Goal: Task Accomplishment & Management: Complete application form

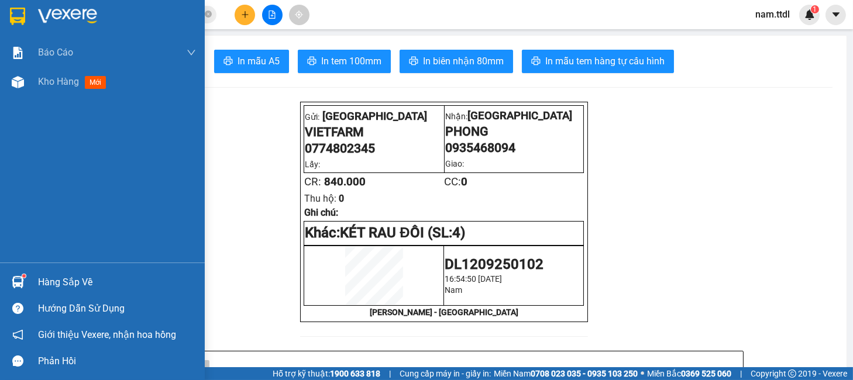
click at [11, 11] on img at bounding box center [17, 17] width 15 height 18
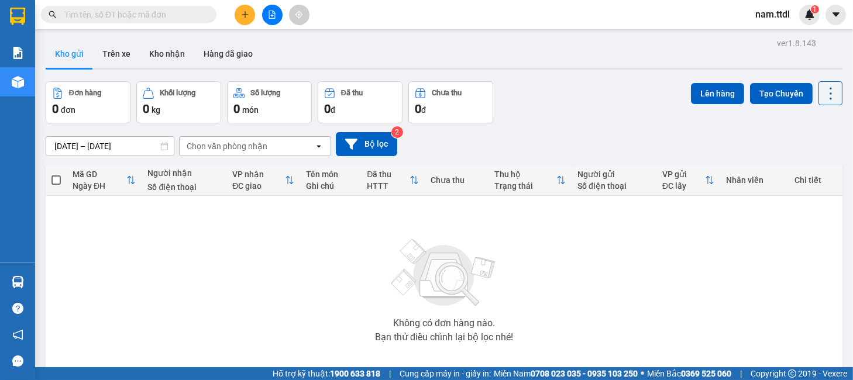
click at [154, 18] on input "text" at bounding box center [133, 14] width 138 height 13
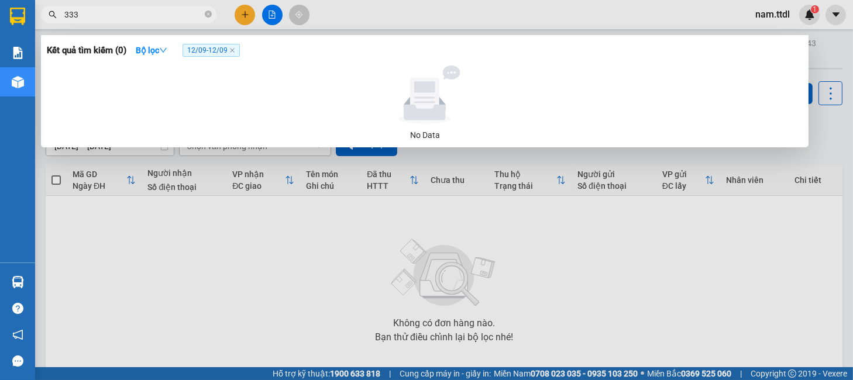
type input "333"
click at [238, 54] on span "12/09 - 12/09" at bounding box center [211, 50] width 57 height 13
click at [232, 49] on icon "close" at bounding box center [232, 50] width 5 height 5
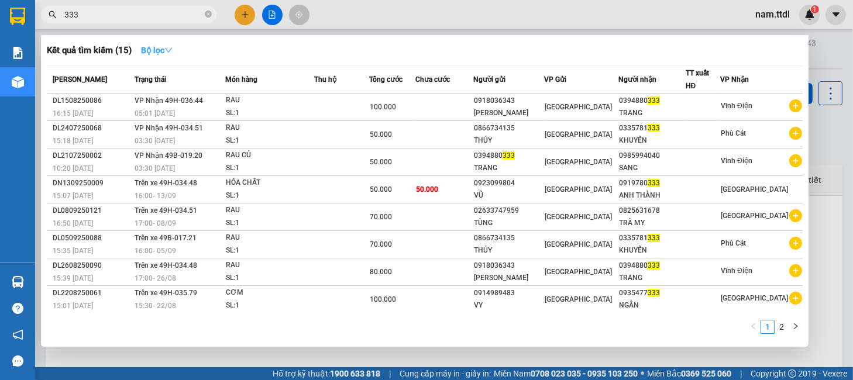
click at [147, 50] on strong "Bộ lọc" at bounding box center [157, 50] width 32 height 9
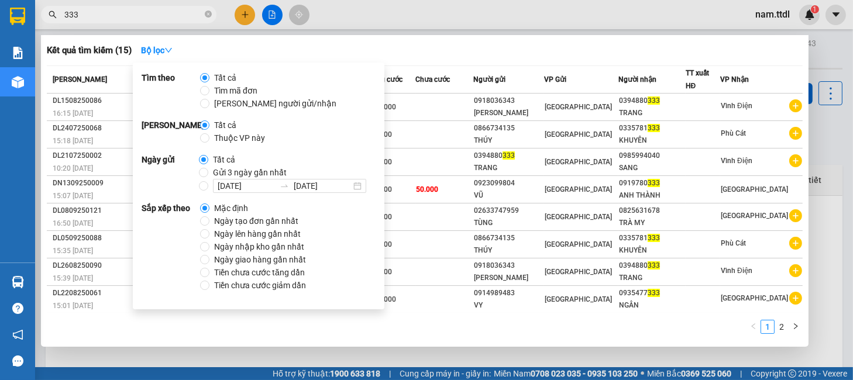
click at [214, 174] on span "Gửi 3 ngày gần nhất" at bounding box center [249, 172] width 83 height 13
click at [208, 174] on input "Gửi 3 ngày gần nhất" at bounding box center [203, 172] width 9 height 9
radio input "true"
radio input "false"
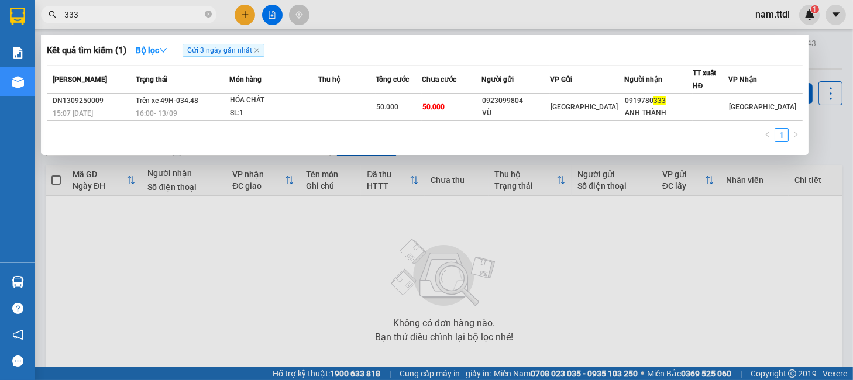
click at [482, 129] on div "1" at bounding box center [425, 138] width 756 height 21
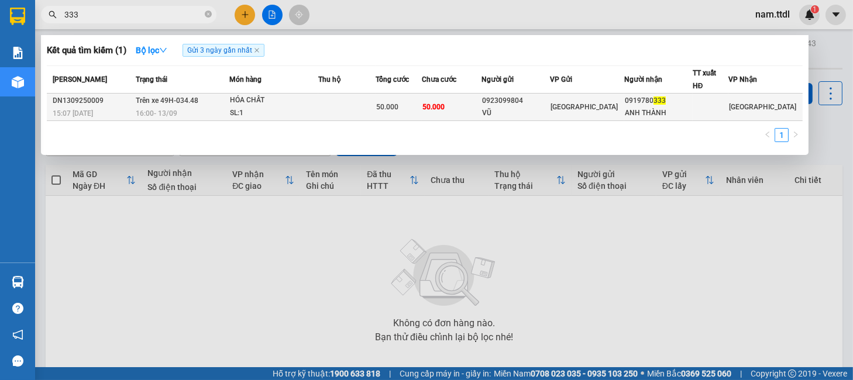
click at [502, 108] on div "VŨ" at bounding box center [515, 113] width 67 height 12
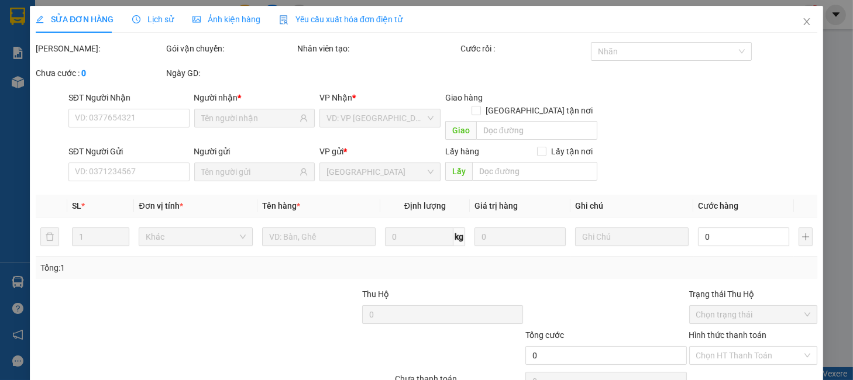
type input "0919780333"
type input "ANH THÀNH"
type input "0923099804"
type input "VŨ"
type input "50.000"
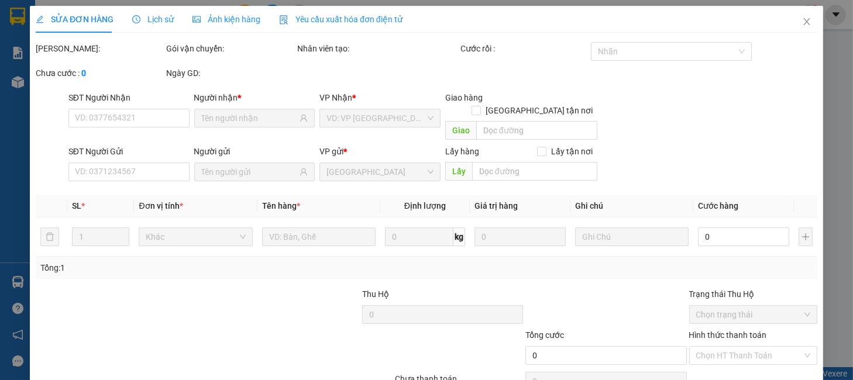
type input "50.000"
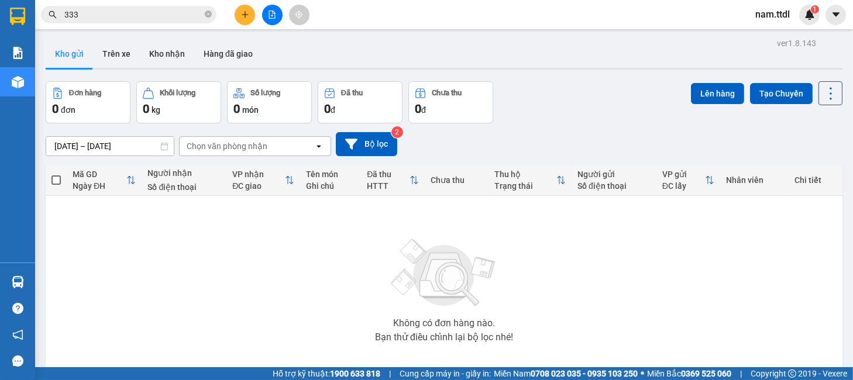
click at [262, 12] on button at bounding box center [272, 15] width 20 height 20
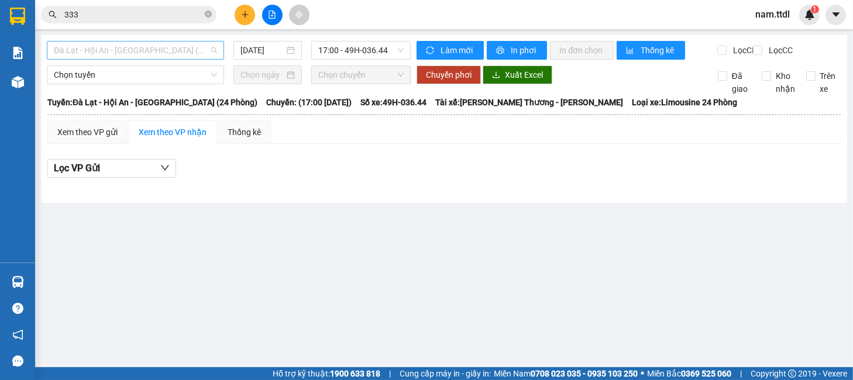
click at [200, 50] on span "Đà Lạt - Hội An - Đà Nẵng (24 Phòng)" at bounding box center [135, 51] width 163 height 18
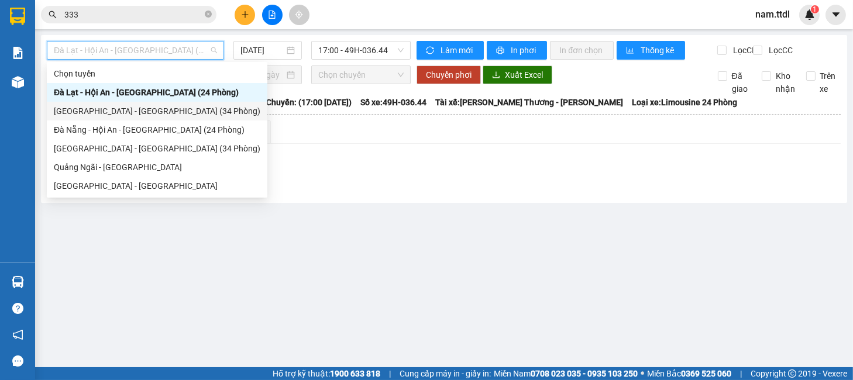
click at [137, 109] on div "Đà Lạt - Đà Nẵng (34 Phòng)" at bounding box center [157, 111] width 207 height 13
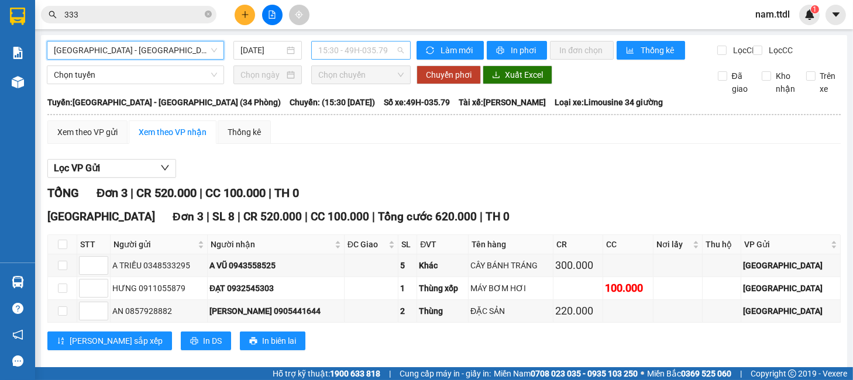
click at [350, 43] on span "15:30 - 49H-035.79" at bounding box center [360, 51] width 85 height 18
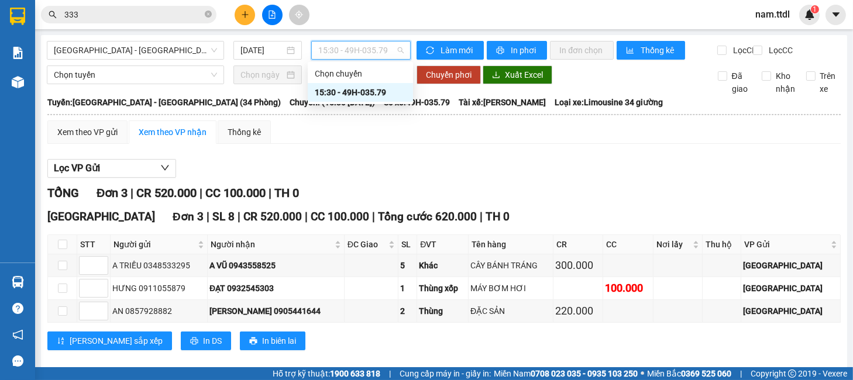
click at [348, 50] on span "15:30 - 49H-035.79" at bounding box center [360, 51] width 85 height 18
click at [269, 49] on input "14/09/2025" at bounding box center [262, 50] width 44 height 13
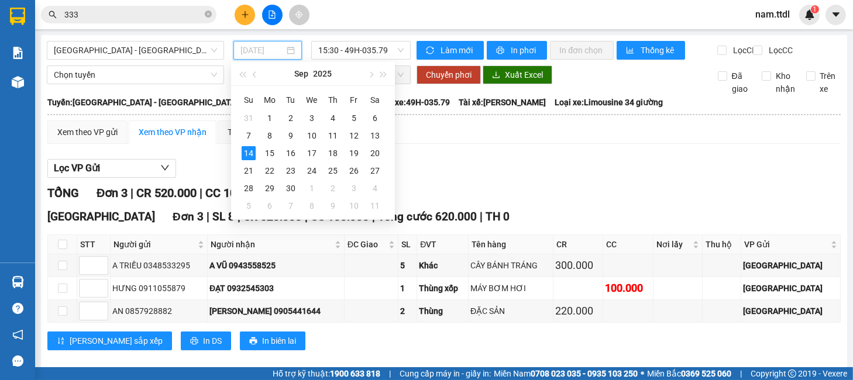
type input "14/09/2025"
click at [78, 44] on span "Đà Lạt - Đà Nẵng (34 Phòng)" at bounding box center [135, 51] width 163 height 18
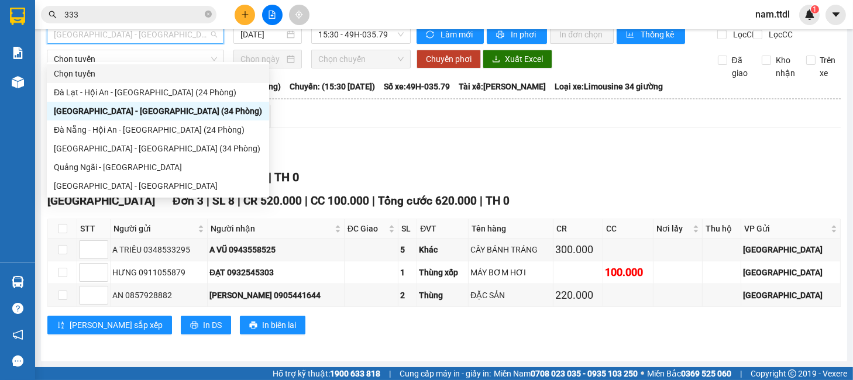
click at [538, 174] on div "TỔNG Đơn 3 | CR 520.000 | CC 100.000 | TH 0" at bounding box center [443, 178] width 793 height 18
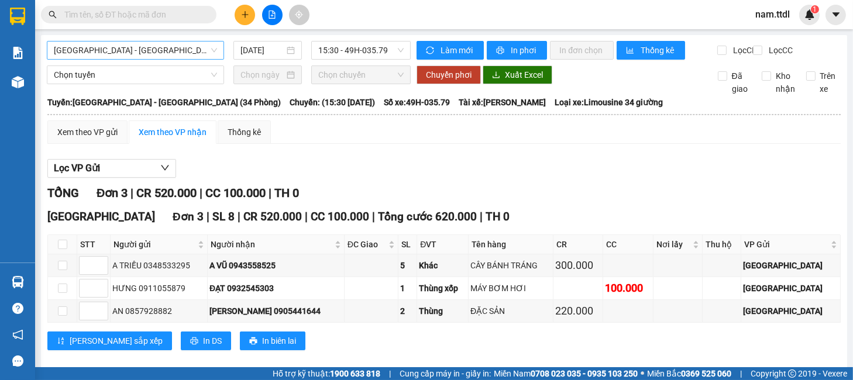
click at [130, 53] on span "Đà Lạt - Đà Nẵng (34 Phòng)" at bounding box center [135, 51] width 163 height 18
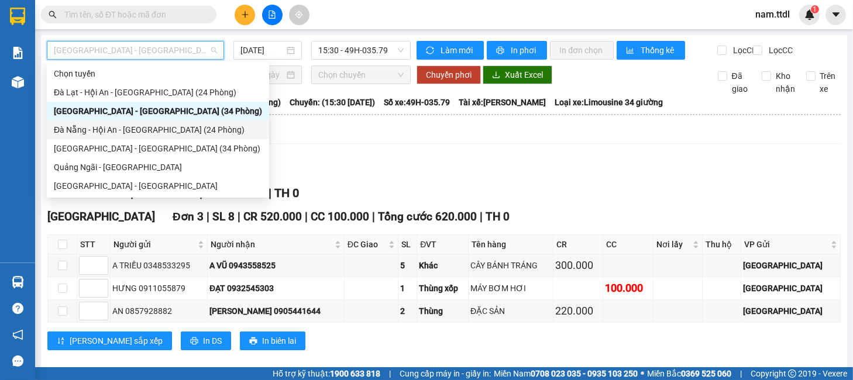
click at [67, 129] on div "Đà Nẵng - Hội An - Đà Lạt (24 Phòng)" at bounding box center [158, 129] width 208 height 13
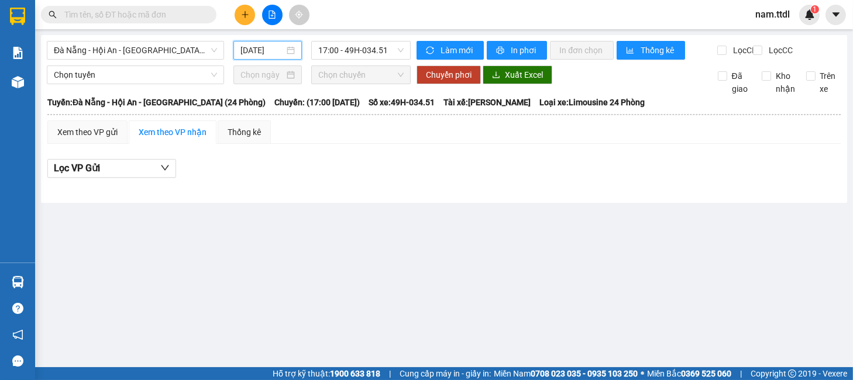
click at [244, 51] on input "[DATE]" at bounding box center [262, 50] width 44 height 13
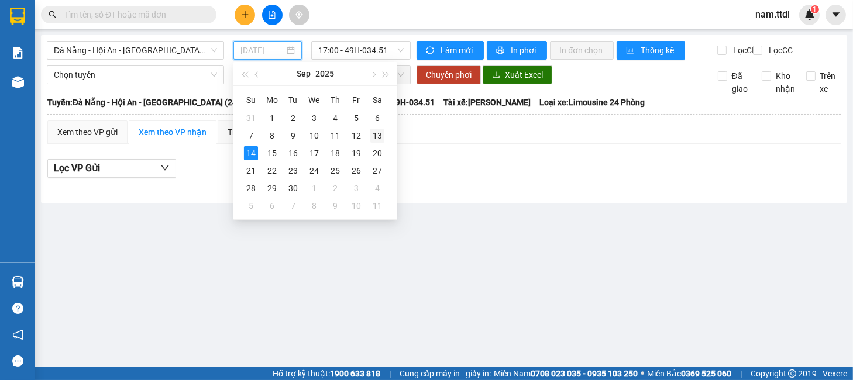
click at [381, 135] on div "13" at bounding box center [377, 136] width 14 height 14
type input "13/09/2025"
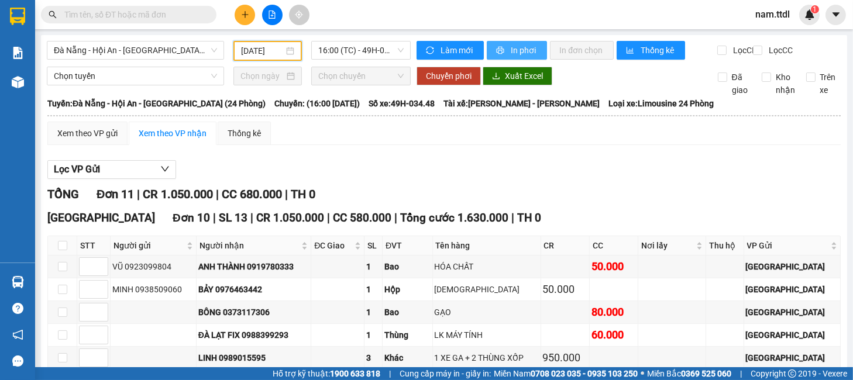
click at [521, 46] on span "In phơi" at bounding box center [524, 50] width 27 height 13
click at [438, 4] on div "Kết quả tìm kiếm ( 0 ) Bộ lọc Gửi 3 ngày gần nhất No Data nam.ttdl 1" at bounding box center [426, 14] width 853 height 29
click at [139, 54] on span "Đà Nẵng - Hội An - Đà Lạt (24 Phòng)" at bounding box center [135, 51] width 163 height 18
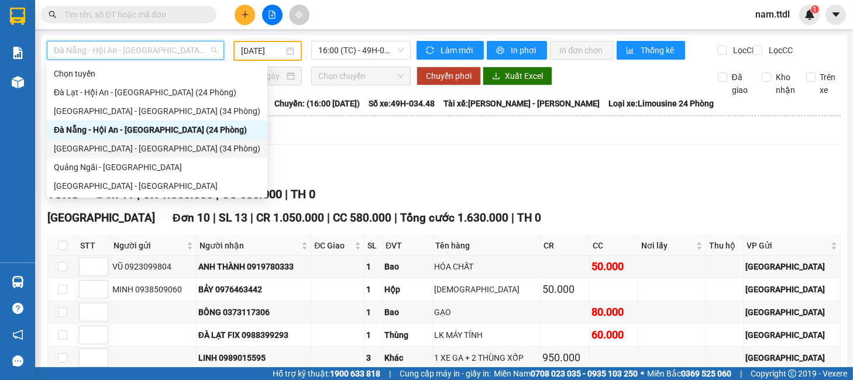
click at [103, 148] on div "Đà Nẵng - Đà Lạt (34 Phòng)" at bounding box center [157, 148] width 207 height 13
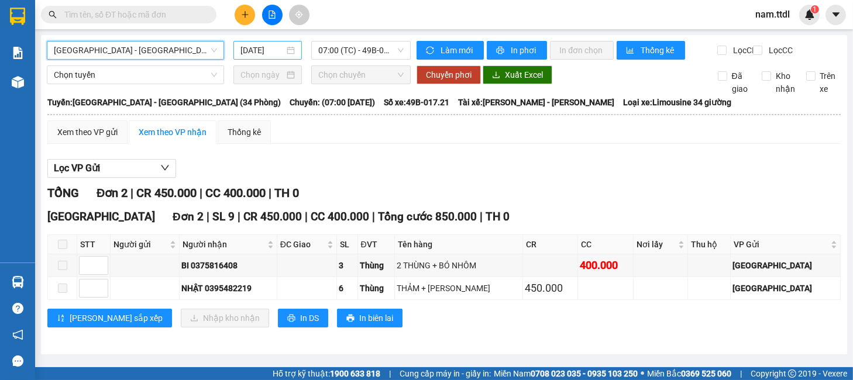
click at [259, 45] on input "14/09/2025" at bounding box center [262, 50] width 44 height 13
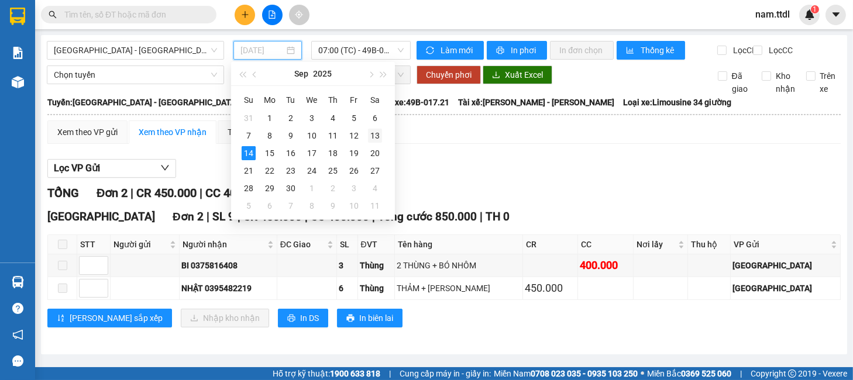
click at [375, 133] on div "13" at bounding box center [375, 136] width 14 height 14
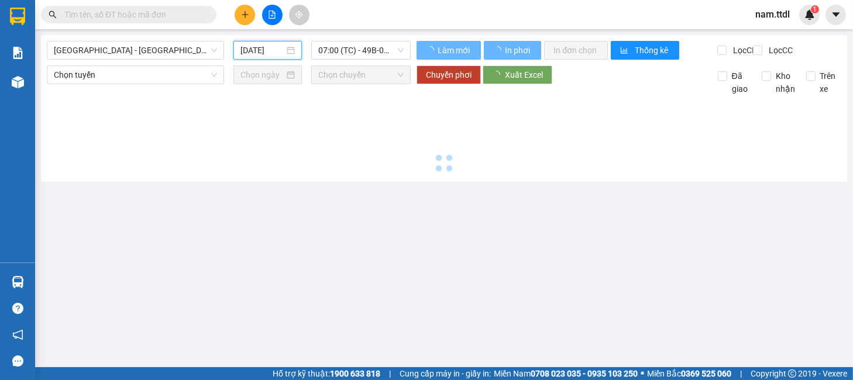
type input "13/09/2025"
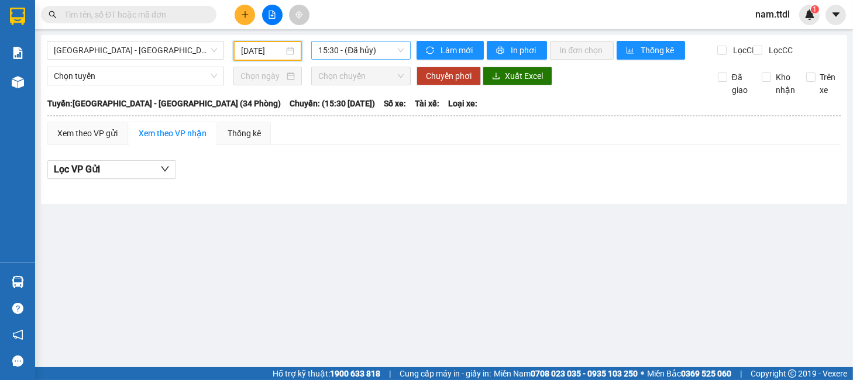
click at [357, 50] on span "15:30 - (Đã hủy)" at bounding box center [360, 51] width 85 height 18
click at [444, 215] on main "Đà Nẵng - Đà Lạt (34 Phòng) 13/09/2025 15:30 - (Đã hủy) Làm mới In phơi In đơn …" at bounding box center [426, 183] width 853 height 367
click at [145, 6] on span at bounding box center [129, 15] width 176 height 18
click at [142, 20] on input "text" at bounding box center [133, 14] width 138 height 13
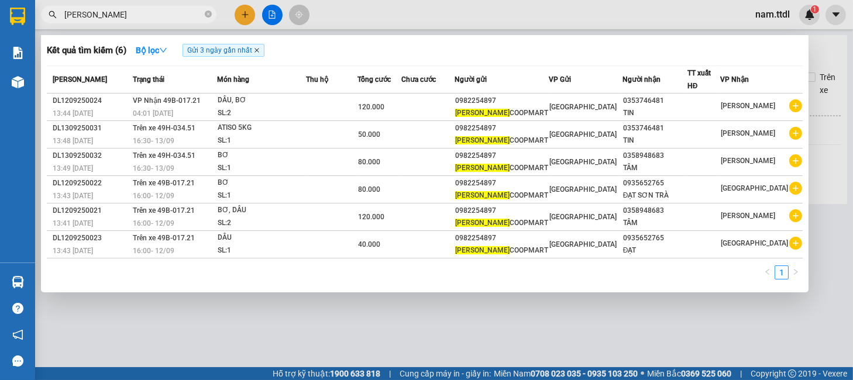
type input "nguyên minh"
click at [259, 49] on icon "close" at bounding box center [257, 50] width 6 height 6
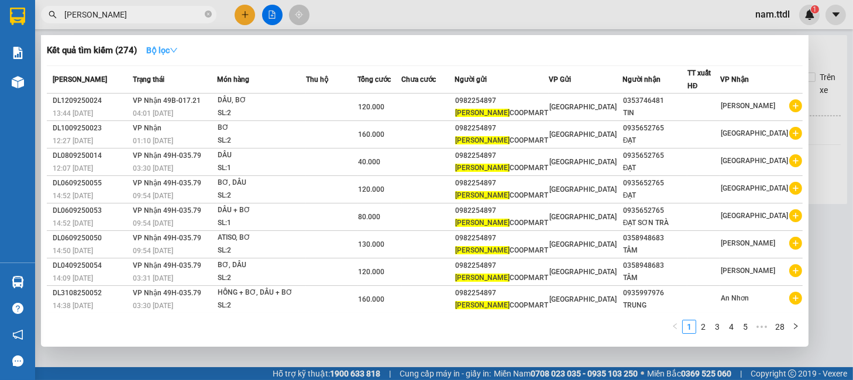
click at [163, 50] on strong "Bộ lọc" at bounding box center [162, 50] width 32 height 9
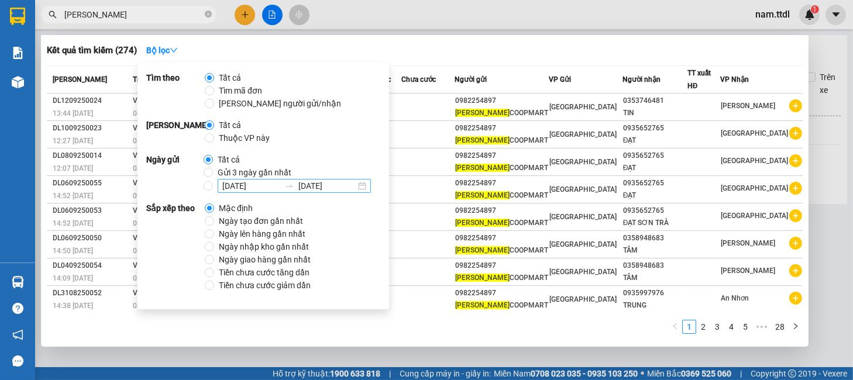
click at [364, 183] on div "14/09/2025 14/09/2025" at bounding box center [294, 186] width 153 height 14
click at [213, 183] on input "14/09/2025 14/09/2025" at bounding box center [208, 185] width 9 height 9
radio input "true"
radio input "false"
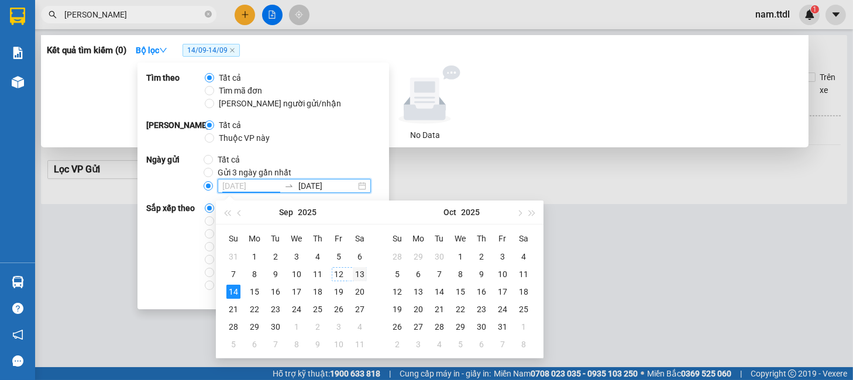
type input "13/09/2025"
click at [360, 277] on div "13" at bounding box center [360, 274] width 14 height 14
type input "13/09/2025"
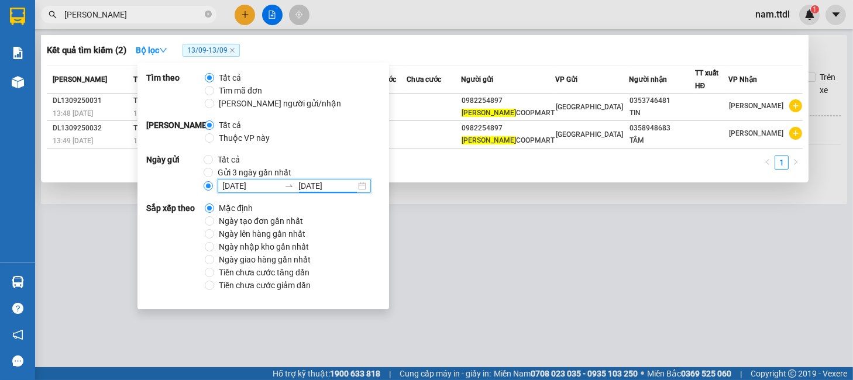
click at [471, 177] on div "1" at bounding box center [425, 166] width 756 height 21
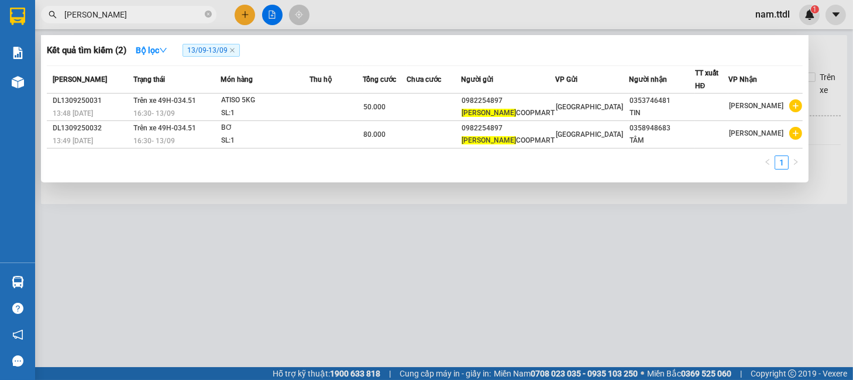
click at [123, 15] on input "nguyên minh" at bounding box center [133, 14] width 138 height 13
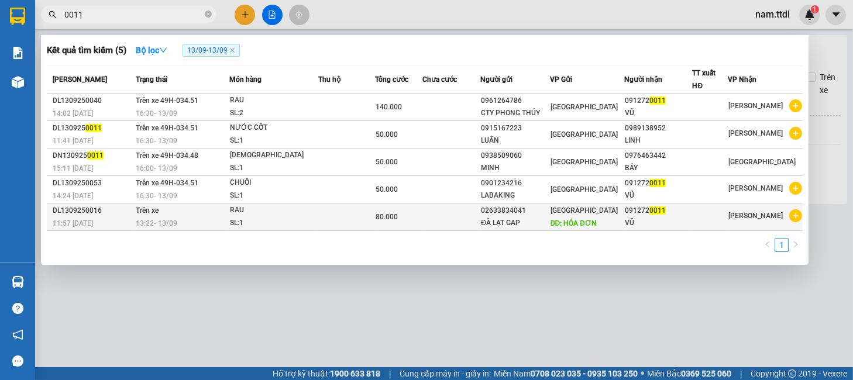
type input "0011"
click at [356, 214] on td at bounding box center [346, 217] width 57 height 27
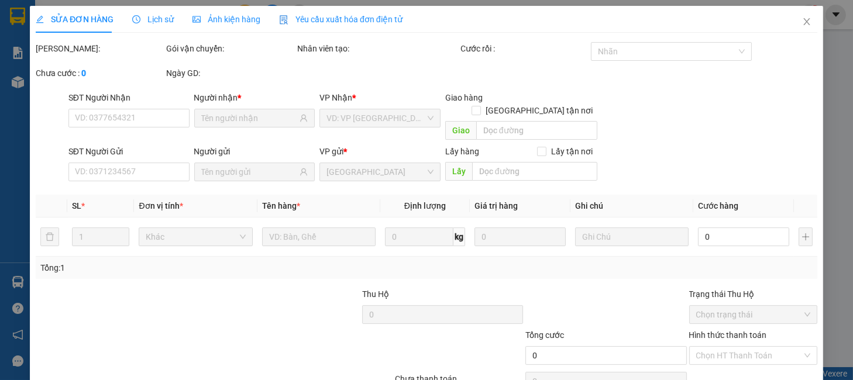
type input "0912720011"
type input "02633834041"
type input "HÓA ĐƠN"
type input "80.000"
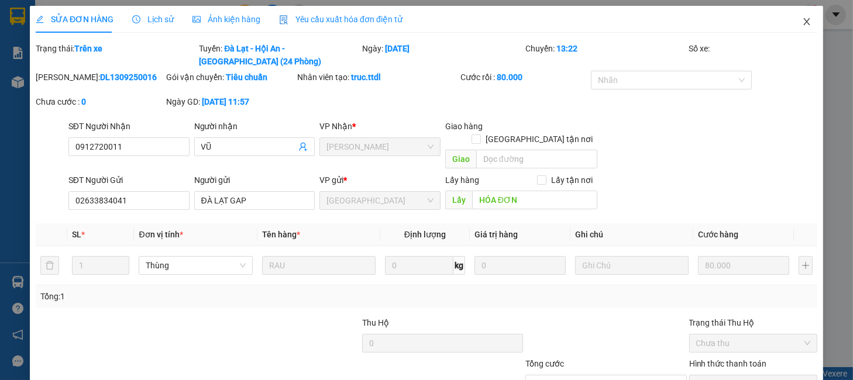
click at [802, 22] on icon "close" at bounding box center [806, 21] width 9 height 9
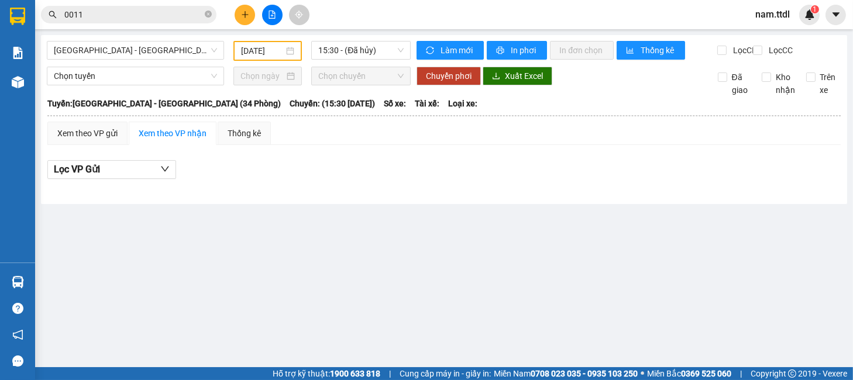
click at [275, 11] on icon "file-add" at bounding box center [272, 15] width 8 height 8
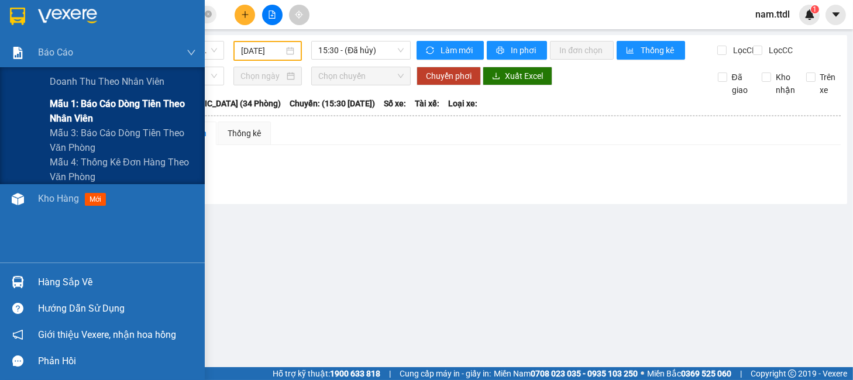
click at [77, 116] on span "Mẫu 1: Báo cáo dòng tiền theo nhân viên" at bounding box center [123, 111] width 146 height 29
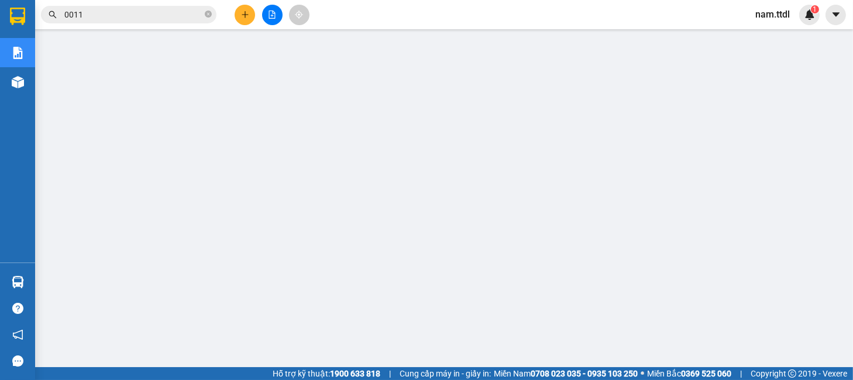
scroll to position [104, 0]
click at [114, 16] on input "0011" at bounding box center [133, 14] width 138 height 13
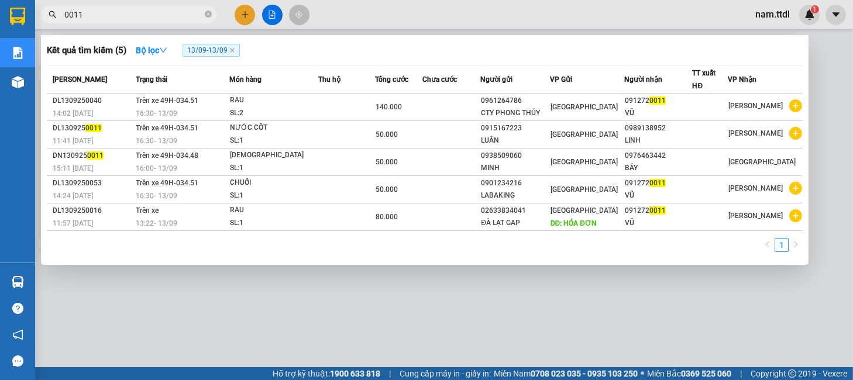
click at [111, 16] on input "0011" at bounding box center [133, 14] width 138 height 13
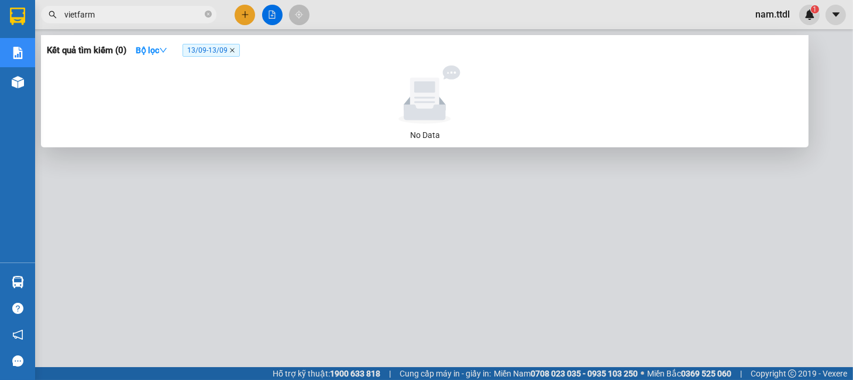
type input "vietfarm"
click at [234, 49] on icon "close" at bounding box center [232, 50] width 6 height 6
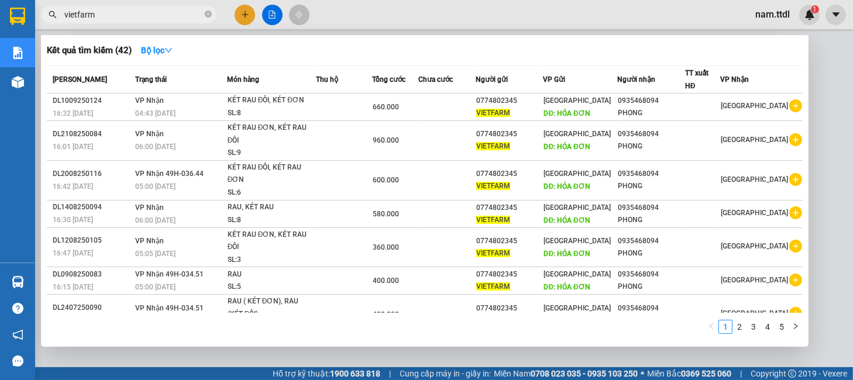
click at [245, 11] on div at bounding box center [426, 190] width 853 height 380
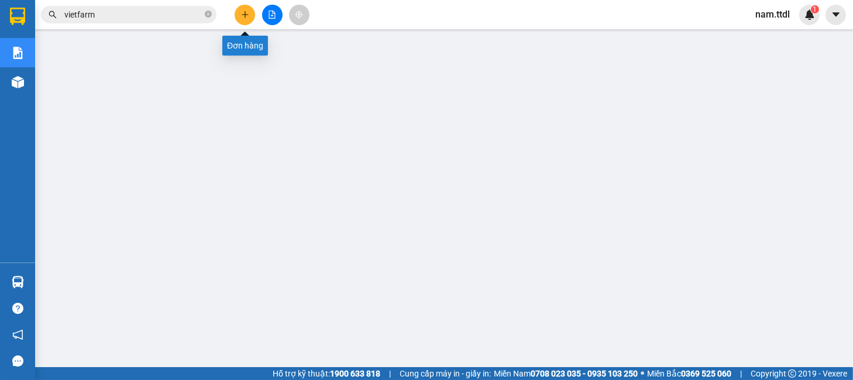
click at [238, 21] on button at bounding box center [245, 15] width 20 height 20
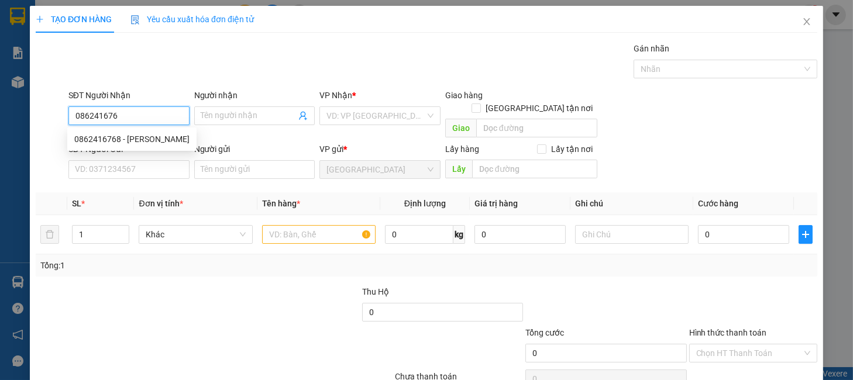
type input "0862416768"
click at [158, 143] on div "0862416768 - QUỲNH LÊ" at bounding box center [131, 139] width 115 height 13
type input "[PERSON_NAME]"
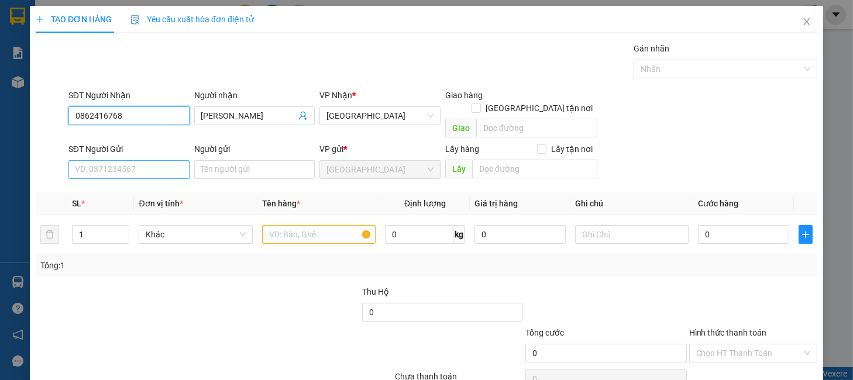
type input "0862416768"
click at [156, 160] on input "SĐT Người Gửi" at bounding box center [128, 169] width 121 height 19
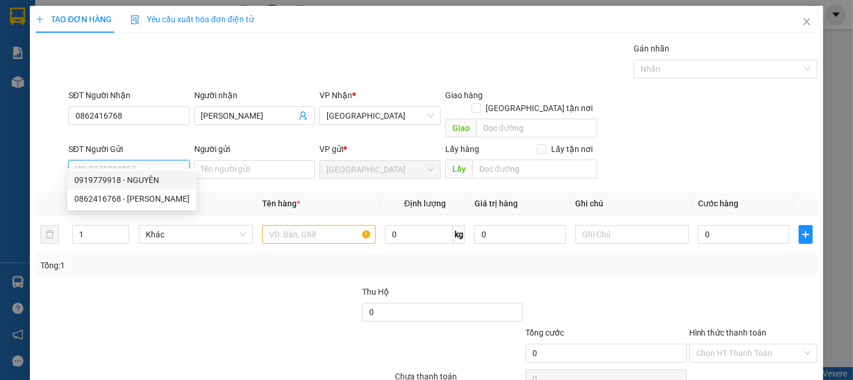
click at [143, 177] on div "0919779918 - NGUYÊN" at bounding box center [131, 180] width 115 height 13
type input "0919779918"
type input "NGUYÊN"
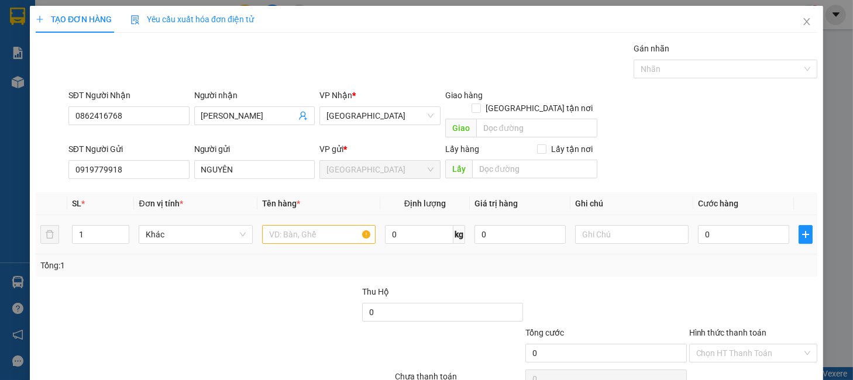
click at [213, 232] on div "Khác" at bounding box center [196, 234] width 114 height 23
click at [212, 227] on span "Khác" at bounding box center [195, 235] width 99 height 18
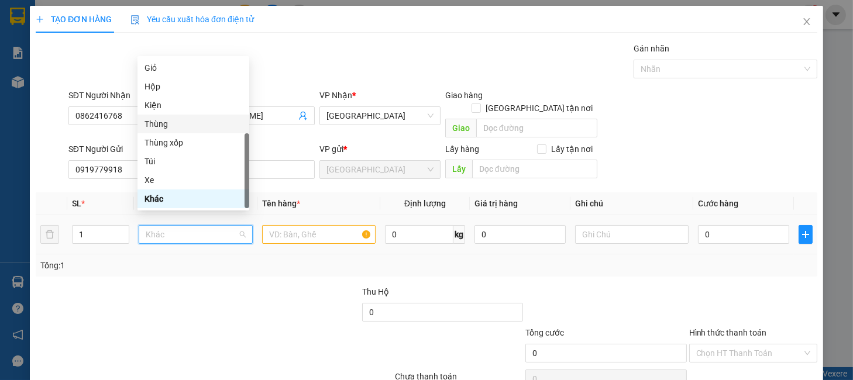
click at [159, 129] on div "Thùng" at bounding box center [194, 124] width 98 height 13
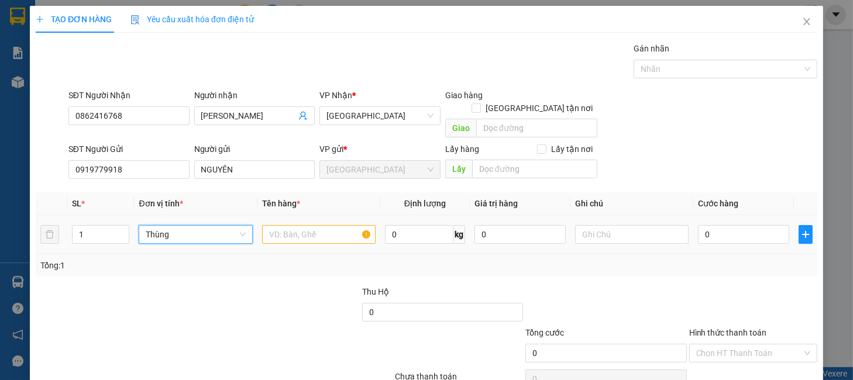
click at [318, 232] on div at bounding box center [319, 234] width 114 height 23
click at [317, 228] on input "text" at bounding box center [319, 234] width 114 height 19
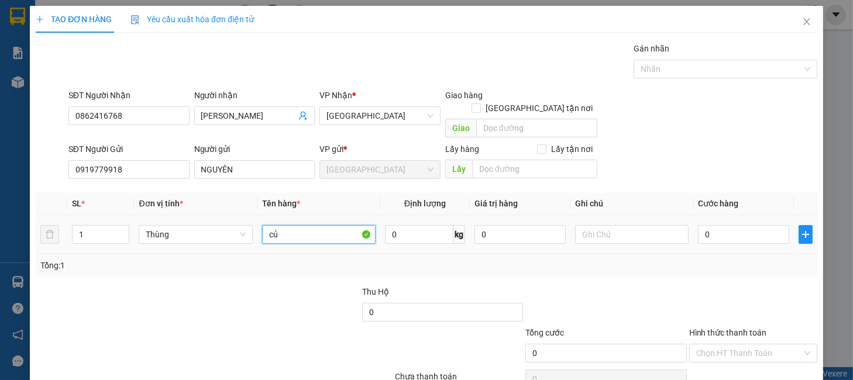
type input "c"
type input "GỪNG"
type input "30"
type input "80"
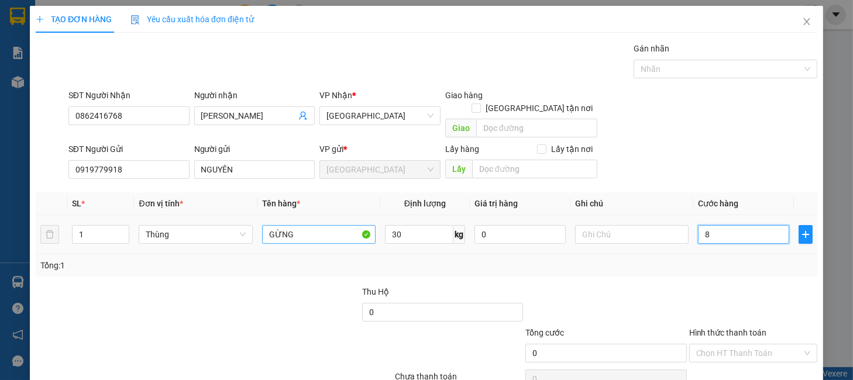
type input "80"
type input "80.000"
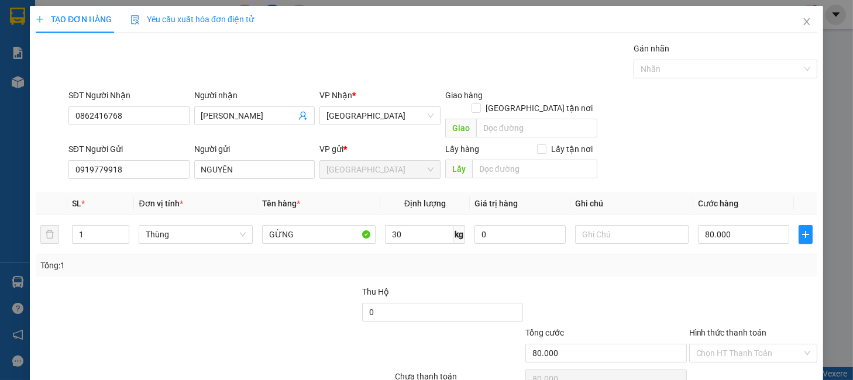
click at [621, 286] on div at bounding box center [605, 306] width 163 height 41
click at [132, 160] on input "0919779918" at bounding box center [128, 169] width 121 height 19
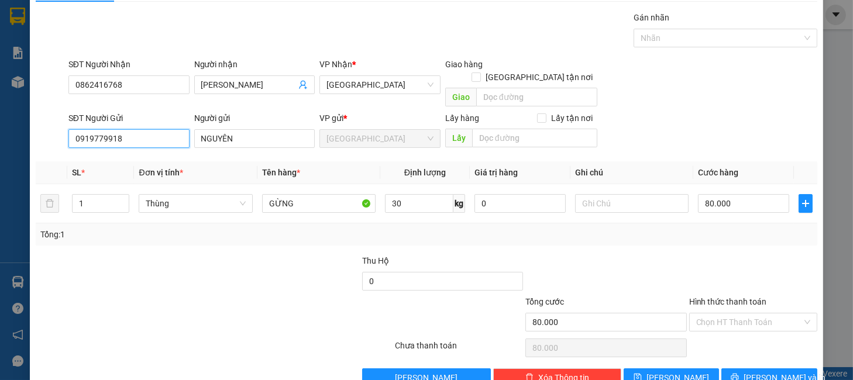
scroll to position [48, 0]
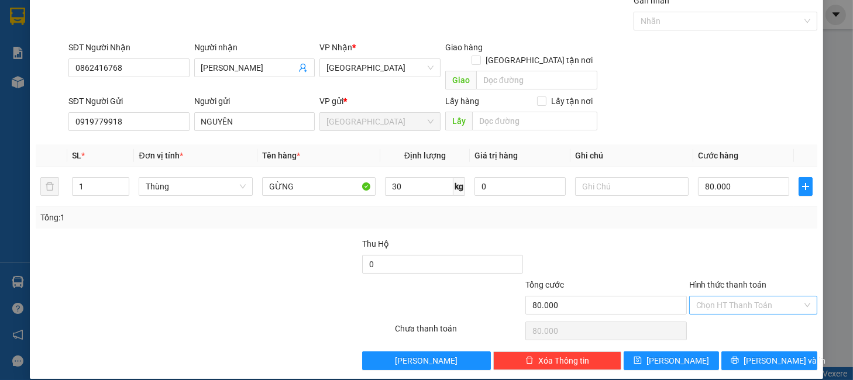
click at [727, 297] on input "Hình thức thanh toán" at bounding box center [749, 306] width 106 height 18
click at [728, 313] on div "Tại văn phòng" at bounding box center [743, 316] width 112 height 13
type input "0"
click at [739, 356] on icon "printer" at bounding box center [735, 360] width 8 height 8
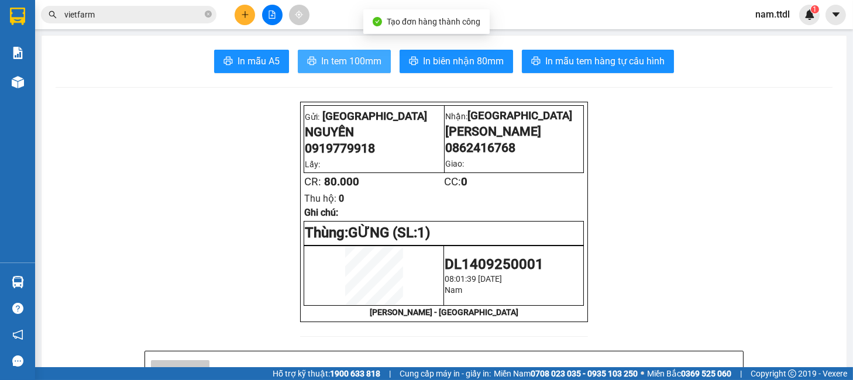
click at [333, 64] on span "In tem 100mm" at bounding box center [351, 61] width 60 height 15
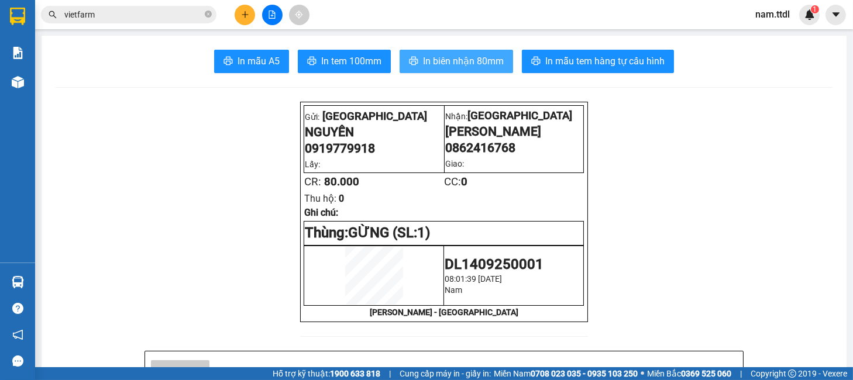
click at [451, 61] on span "In biên nhận 80mm" at bounding box center [463, 61] width 81 height 15
click at [135, 18] on input "vietfarm" at bounding box center [133, 14] width 138 height 13
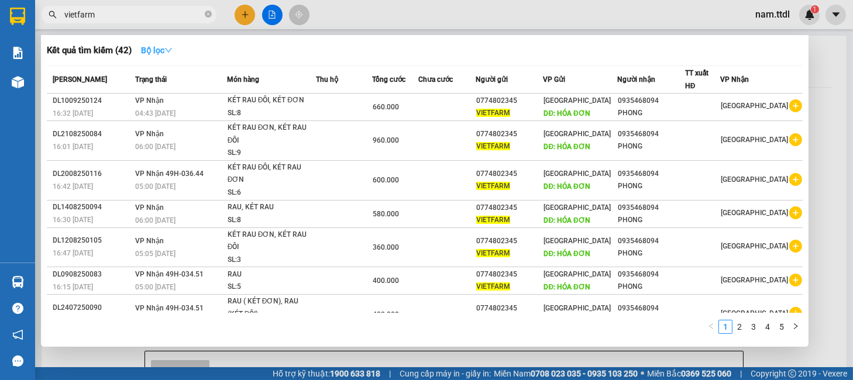
click at [163, 46] on strong "Bộ lọc" at bounding box center [157, 50] width 32 height 9
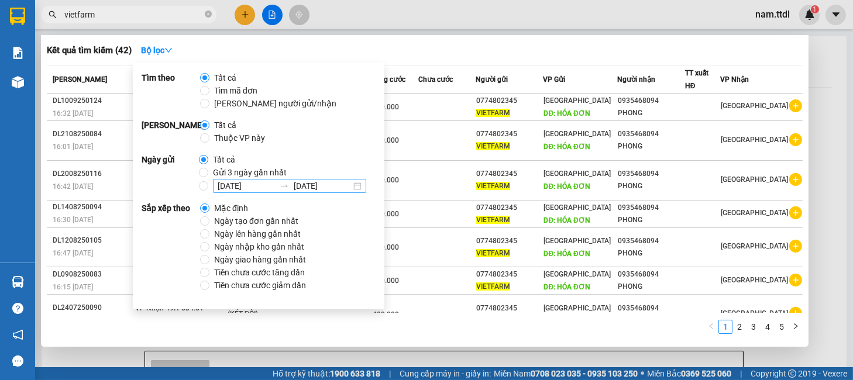
click at [357, 184] on div "13/09/2025 13/09/2025" at bounding box center [289, 186] width 153 height 14
click at [208, 184] on input "13/09/2025 13/09/2025" at bounding box center [203, 185] width 9 height 9
radio input "true"
radio input "false"
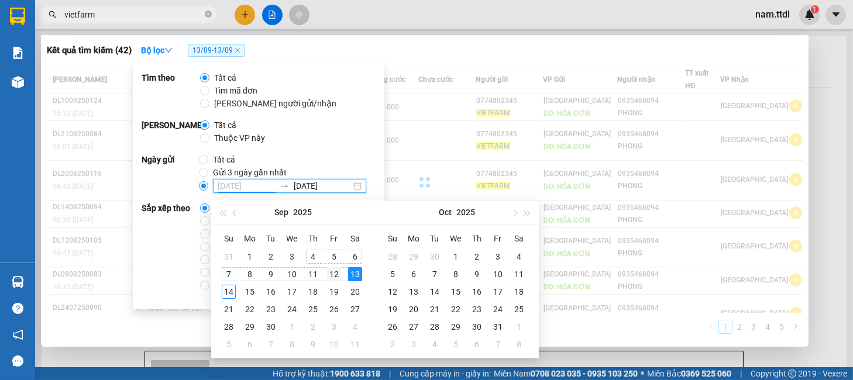
type input "12/09/2025"
click at [329, 273] on div "12" at bounding box center [334, 274] width 14 height 14
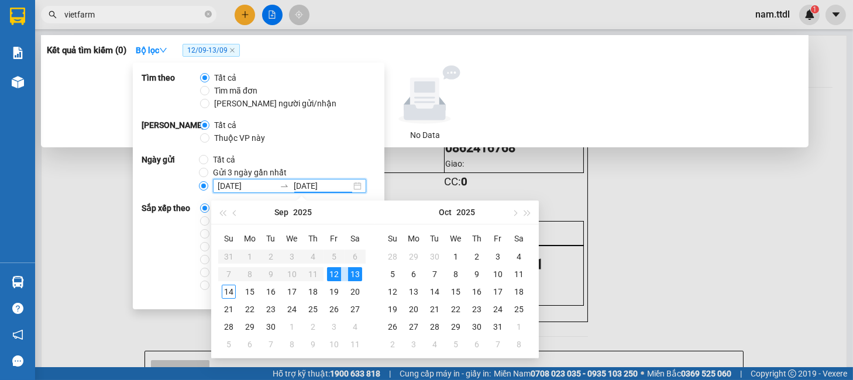
click at [331, 273] on div "12" at bounding box center [334, 274] width 14 height 14
type input "12/09/2025"
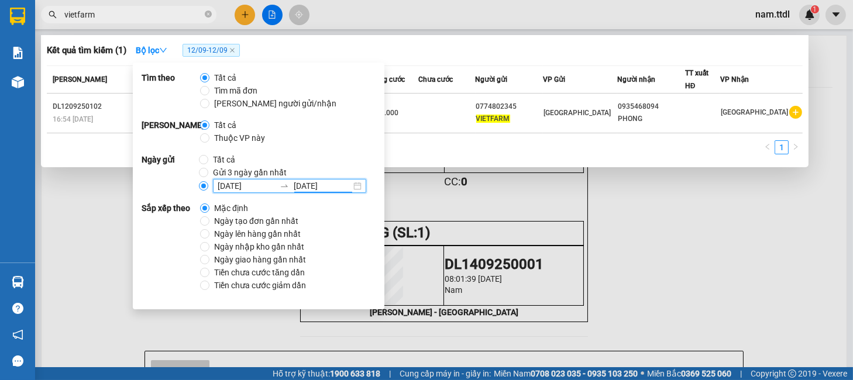
click at [525, 68] on th "Người gửi" at bounding box center [510, 79] width 68 height 27
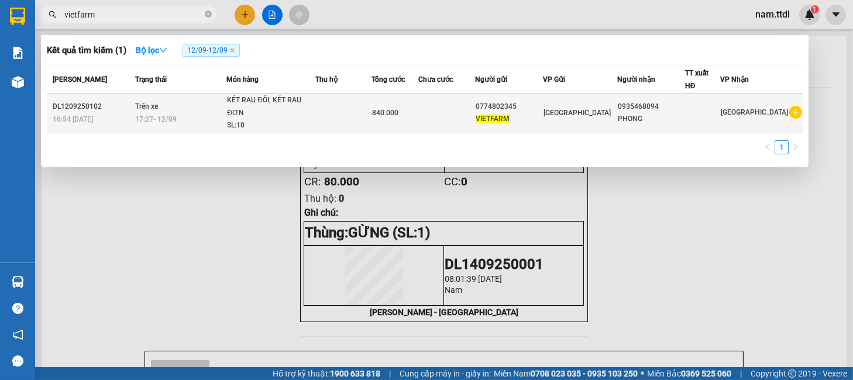
click at [441, 108] on td at bounding box center [446, 114] width 57 height 40
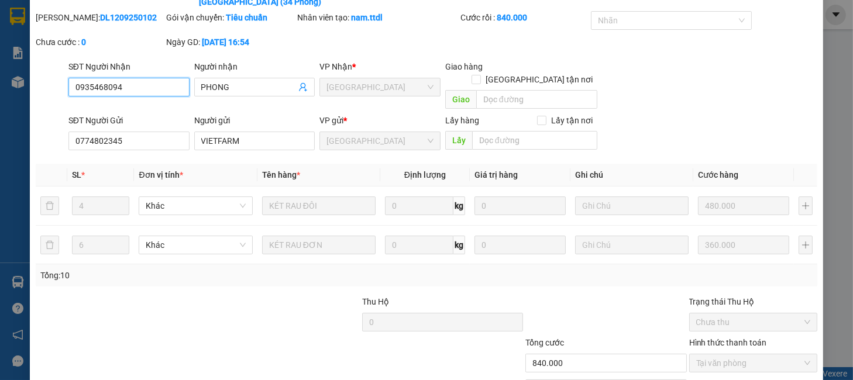
scroll to position [105, 0]
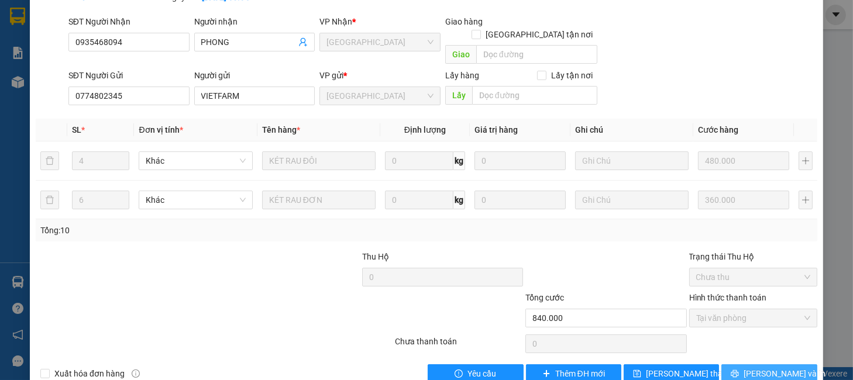
click at [770, 367] on span "Lưu và In" at bounding box center [785, 373] width 82 height 13
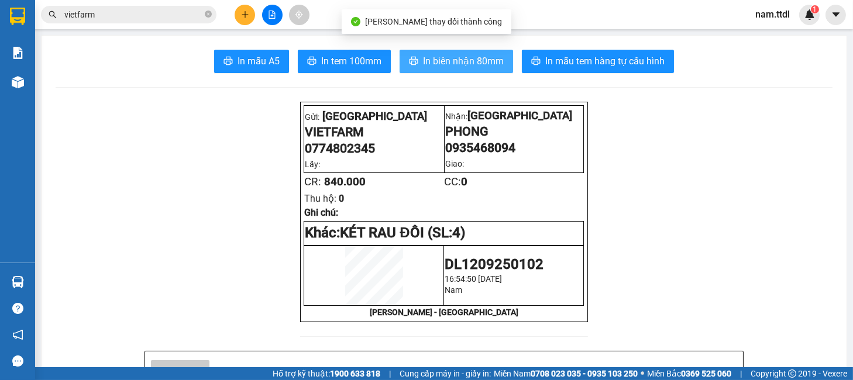
click at [432, 54] on span "In biên nhận 80mm" at bounding box center [463, 61] width 81 height 15
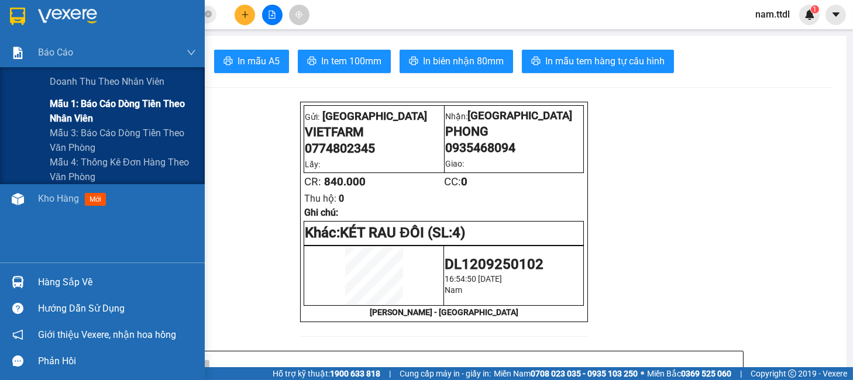
click at [80, 105] on span "Mẫu 1: Báo cáo dòng tiền theo nhân viên" at bounding box center [123, 111] width 146 height 29
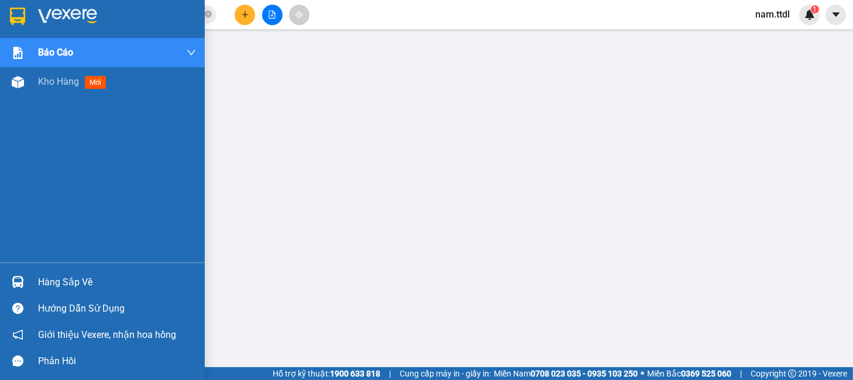
click at [22, 22] on img at bounding box center [17, 17] width 15 height 18
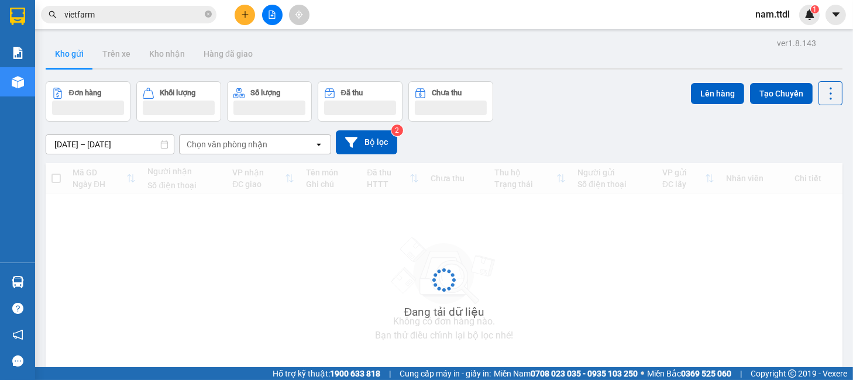
click at [268, 9] on button at bounding box center [272, 15] width 20 height 20
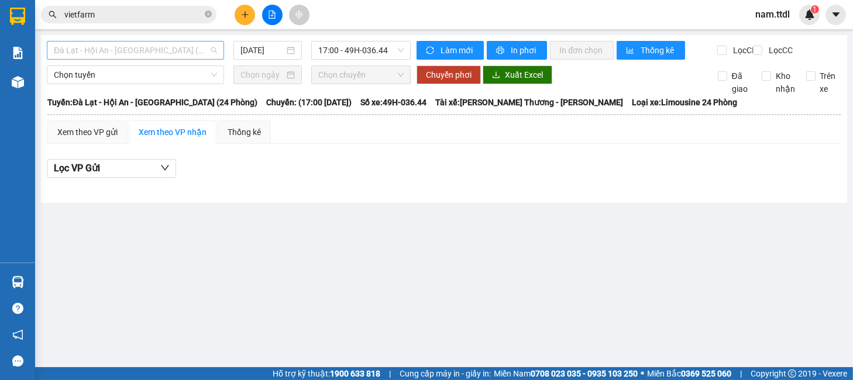
click at [120, 50] on span "Đà Lạt - Hội An - Đà Nẵng (24 Phòng)" at bounding box center [135, 51] width 163 height 18
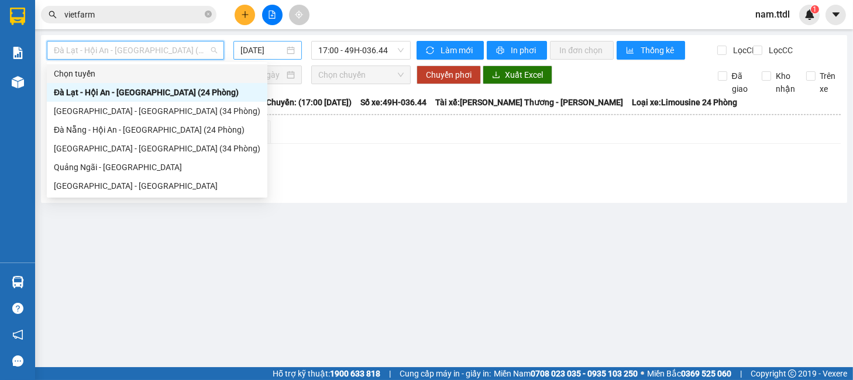
click at [244, 46] on input "14/09/2025" at bounding box center [262, 50] width 44 height 13
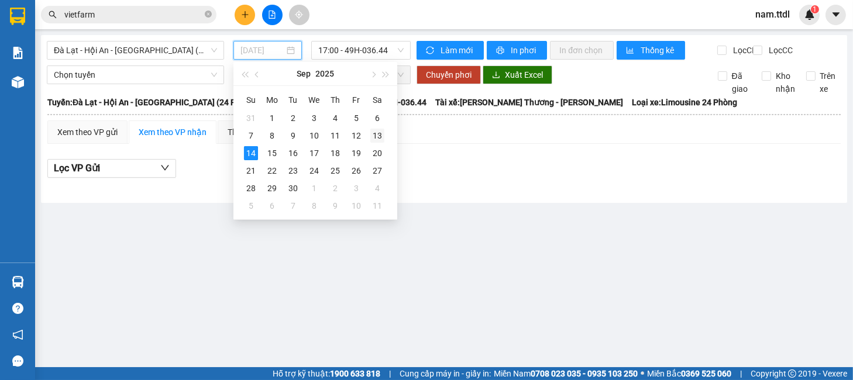
click at [380, 136] on div "13" at bounding box center [377, 136] width 14 height 14
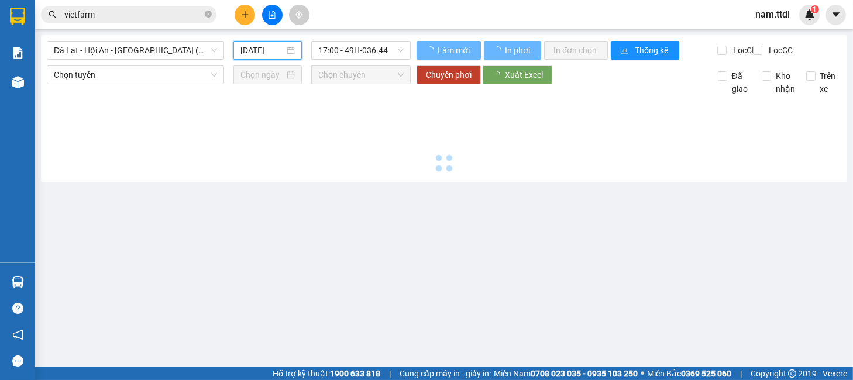
type input "13/09/2025"
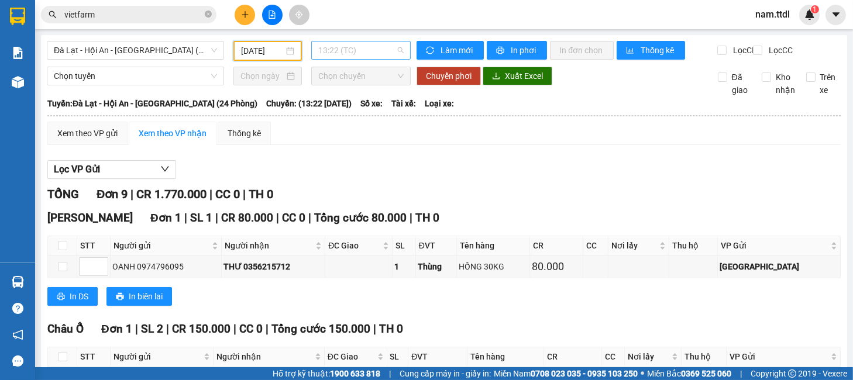
click at [338, 45] on span "13:22 (TC)" at bounding box center [360, 51] width 85 height 18
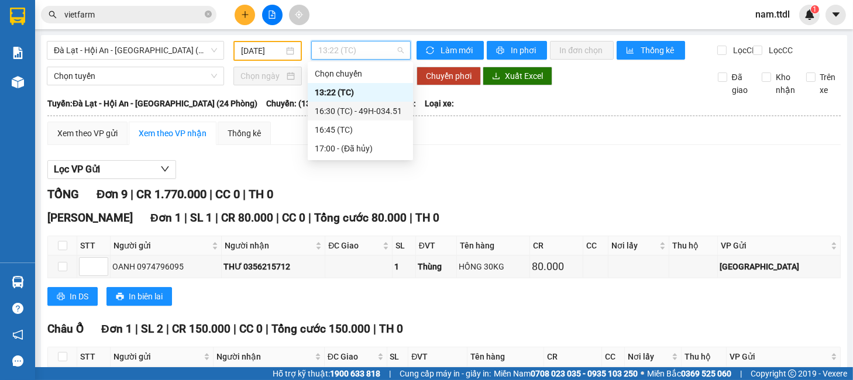
click at [357, 114] on div "16:30 (TC) - 49H-034.51" at bounding box center [360, 111] width 91 height 13
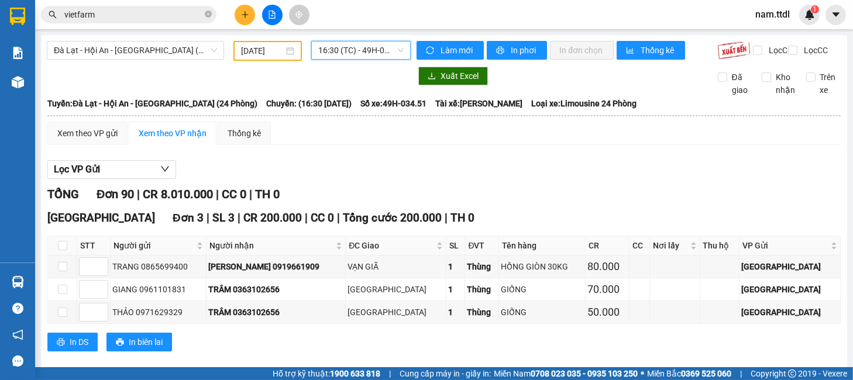
click at [249, 16] on button at bounding box center [245, 15] width 20 height 20
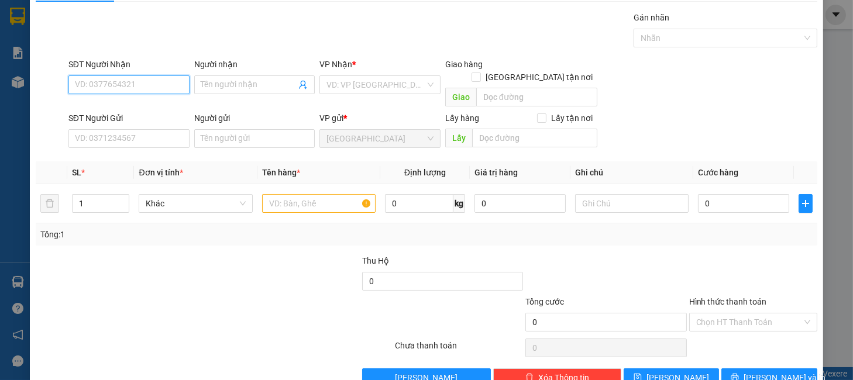
scroll to position [48, 0]
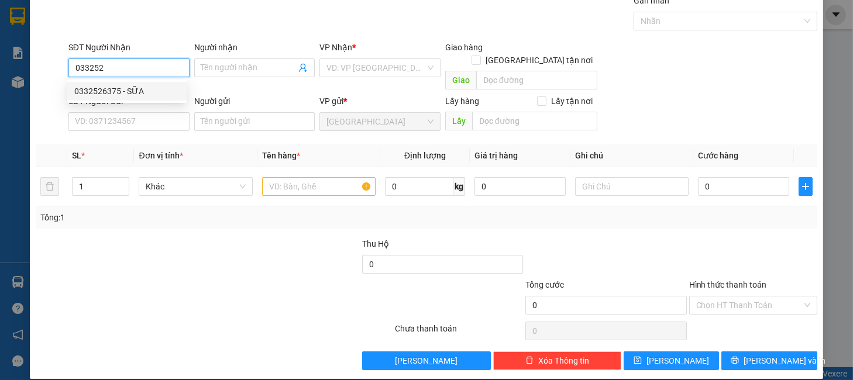
click at [143, 95] on div "0332526375 - SỮA" at bounding box center [126, 91] width 105 height 13
type input "0332526375"
type input "SỮA"
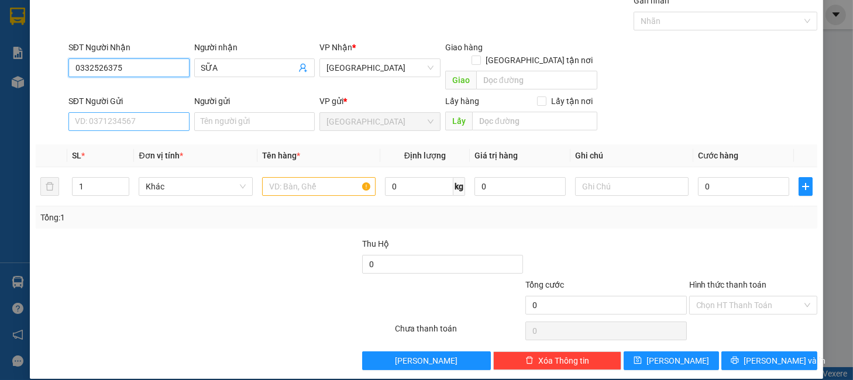
type input "0332526375"
click at [150, 112] on input "SĐT Người Gửi" at bounding box center [128, 121] width 121 height 19
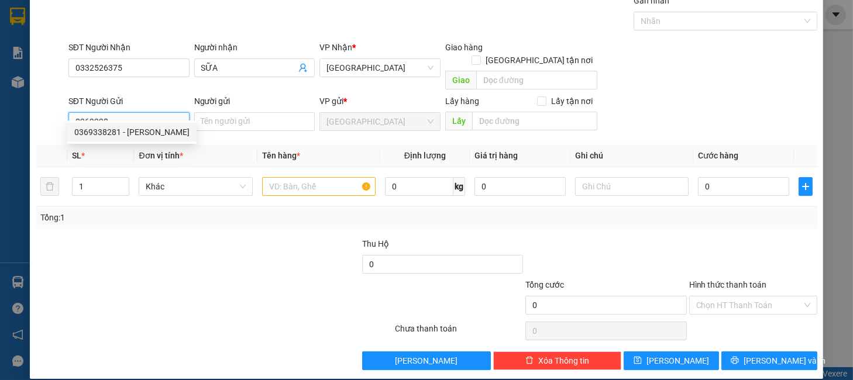
click at [115, 126] on div "0369338281 - NGUYỄN THÊM" at bounding box center [131, 132] width 115 height 13
type input "0369338281"
type input "[PERSON_NAME]"
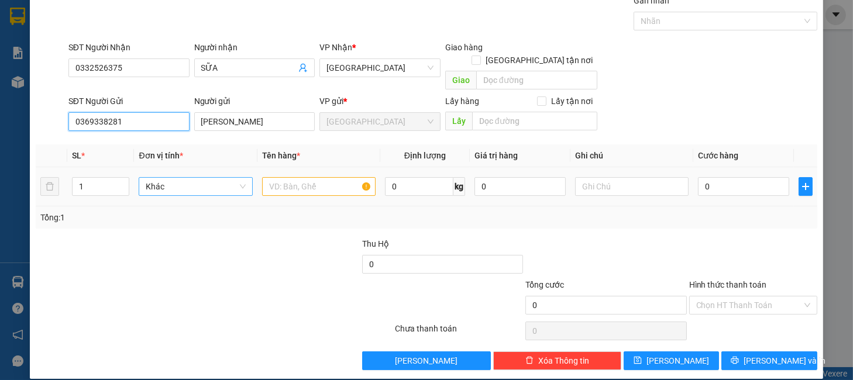
click at [212, 178] on span "Khác" at bounding box center [195, 187] width 99 height 18
type input "0369338281"
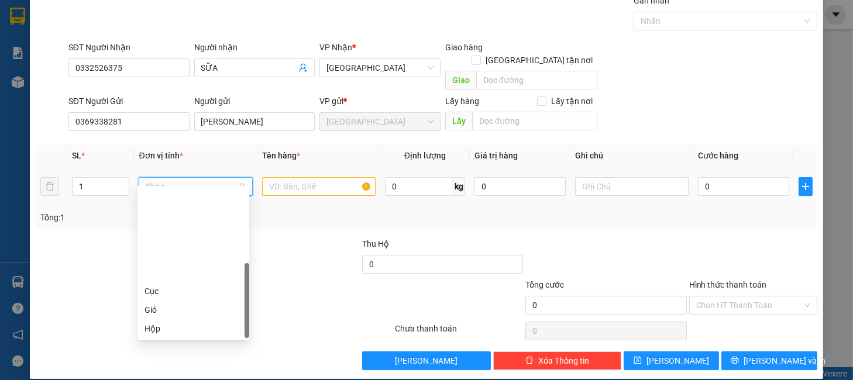
scroll to position [112, 0]
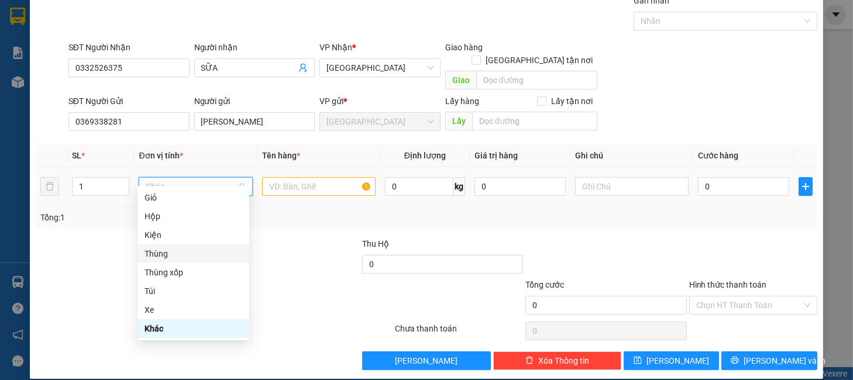
click at [166, 255] on div "Thùng" at bounding box center [194, 253] width 98 height 13
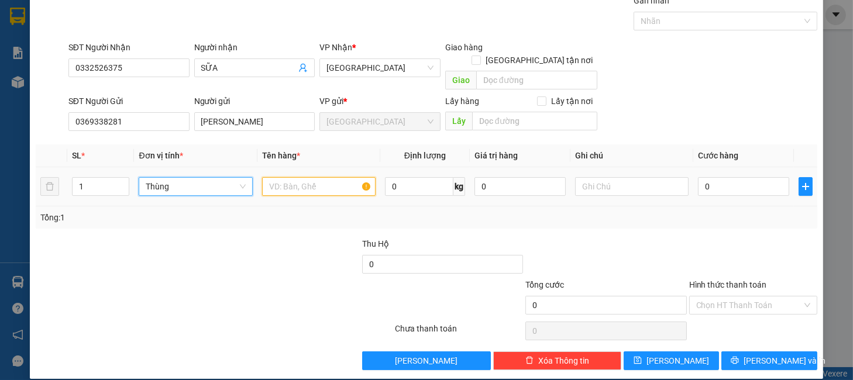
click at [311, 177] on input "text" at bounding box center [319, 186] width 114 height 19
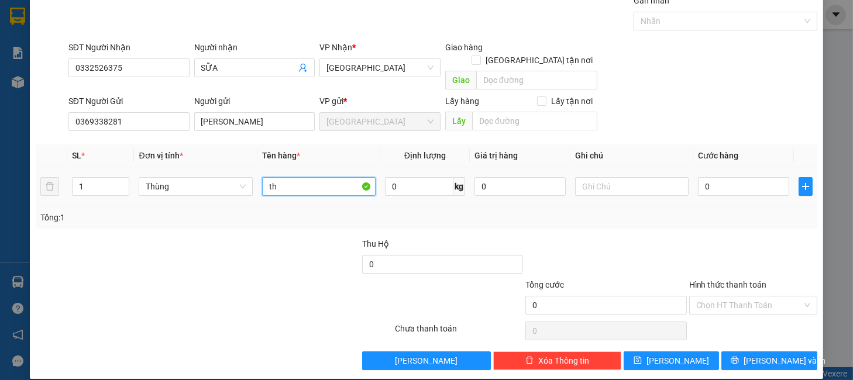
type input "t"
type input "HỒNG"
click at [396, 177] on input "0" at bounding box center [419, 186] width 68 height 19
type input "25"
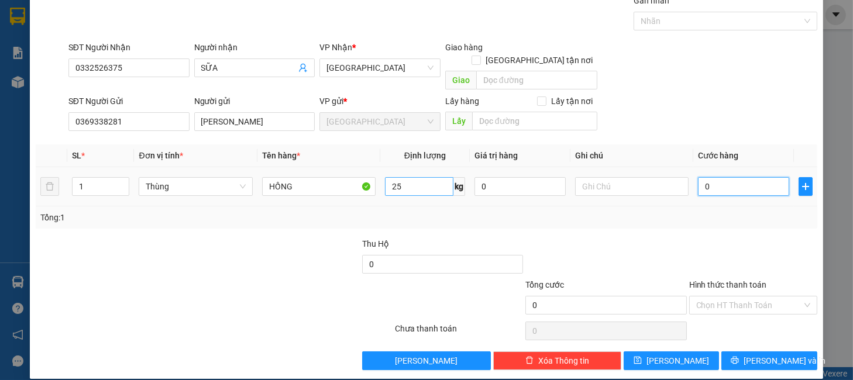
type input "7"
type input "70"
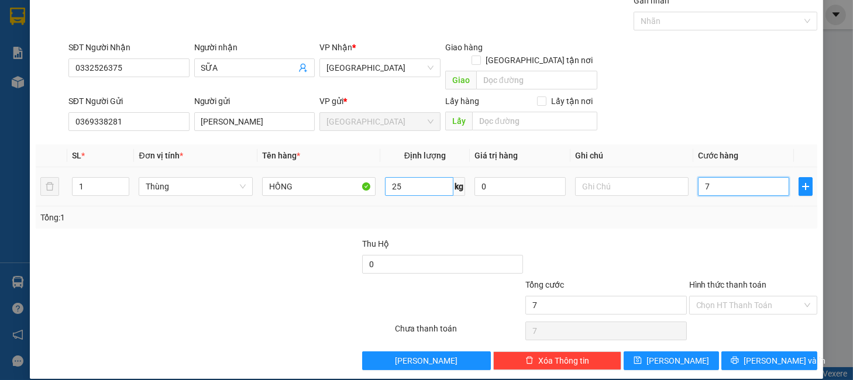
type input "70"
type input "70.000"
click at [714, 216] on div "Transit Pickup Surcharge Ids Transit Deliver Surcharge Ids Transit Deliver Surc…" at bounding box center [427, 182] width 782 height 376
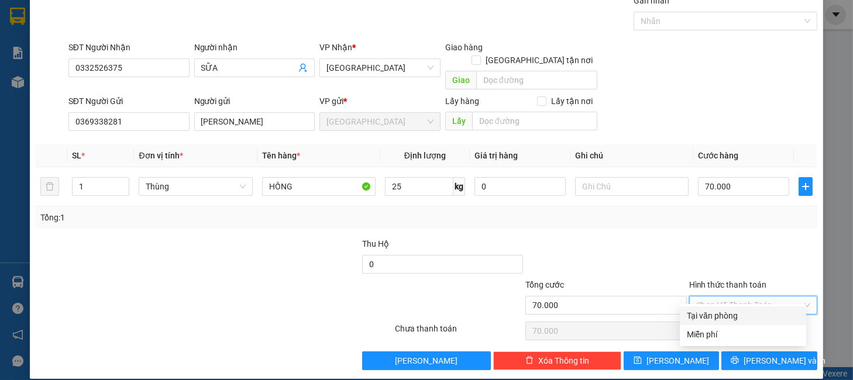
click at [745, 297] on input "Hình thức thanh toán" at bounding box center [749, 306] width 106 height 18
click at [736, 314] on div "Tại văn phòng" at bounding box center [743, 316] width 112 height 13
type input "0"
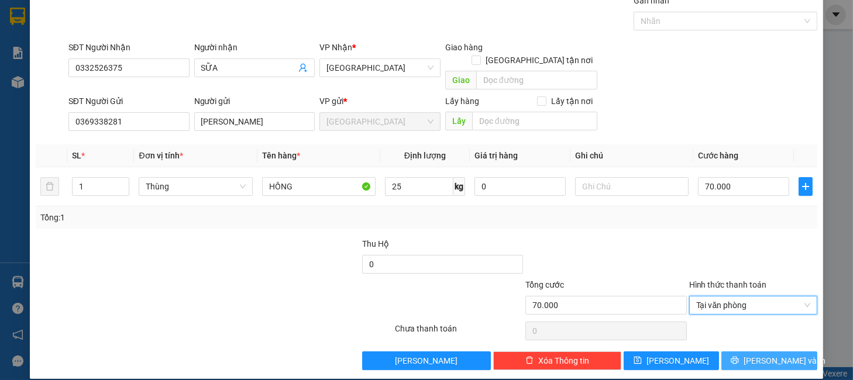
drag, startPoint x: 745, startPoint y: 342, endPoint x: 724, endPoint y: 310, distance: 38.5
click at [744, 352] on button "Lưu và In" at bounding box center [768, 361] width 95 height 19
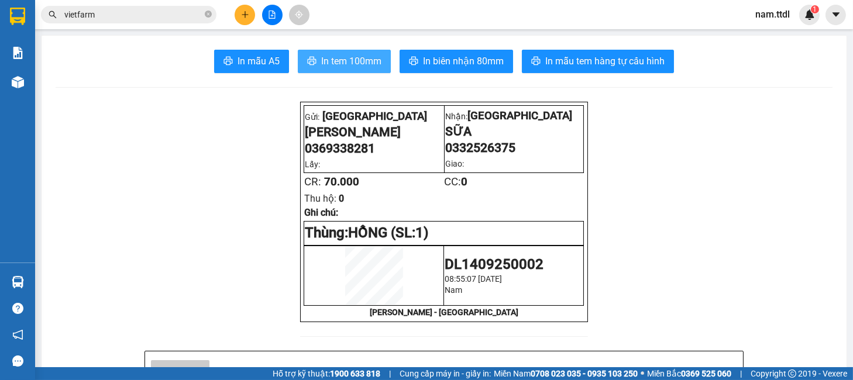
click at [339, 63] on span "In tem 100mm" at bounding box center [351, 61] width 60 height 15
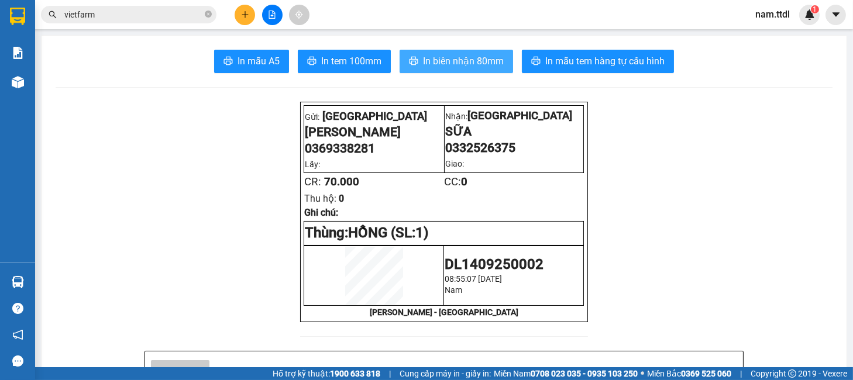
click at [468, 66] on span "In biên nhận 80mm" at bounding box center [463, 61] width 81 height 15
click at [128, 17] on input "vietfarm" at bounding box center [133, 14] width 138 height 13
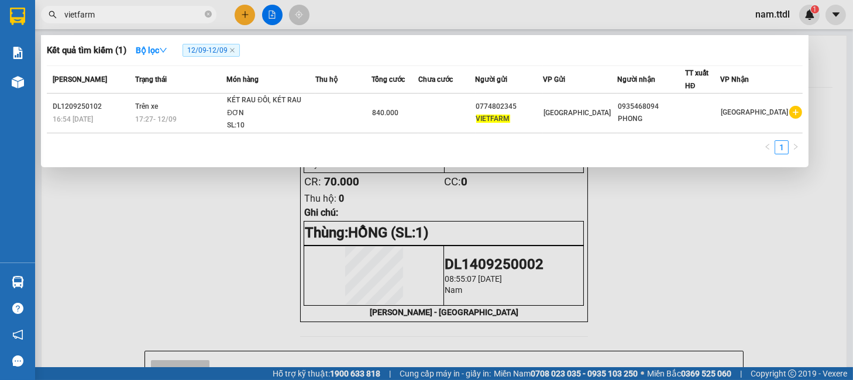
click at [128, 17] on input "vietfarm" at bounding box center [133, 14] width 138 height 13
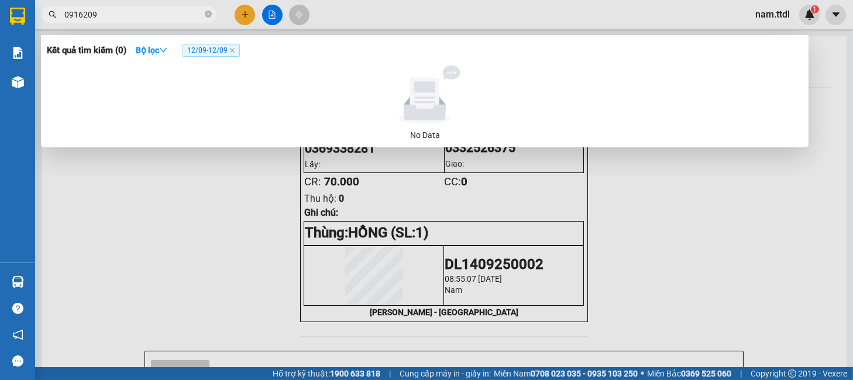
type input "0916209"
click at [235, 51] on icon "close" at bounding box center [232, 50] width 6 height 6
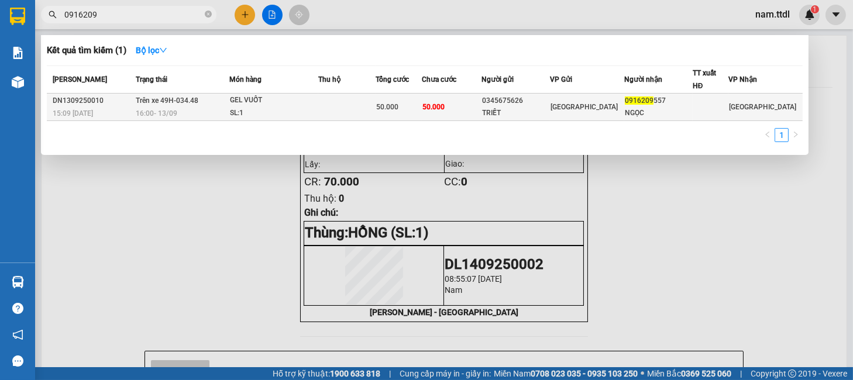
click at [480, 102] on td "50.000" at bounding box center [452, 107] width 60 height 27
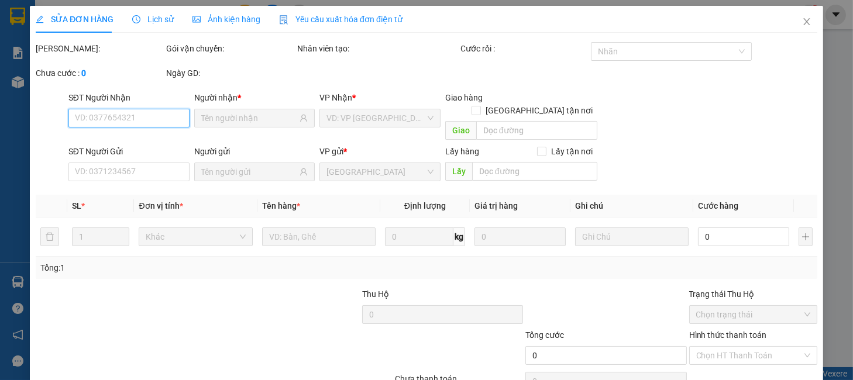
type input "0916209557"
type input "NGỌC"
type input "0345675626"
type input "TRIẾT"
type input "50.000"
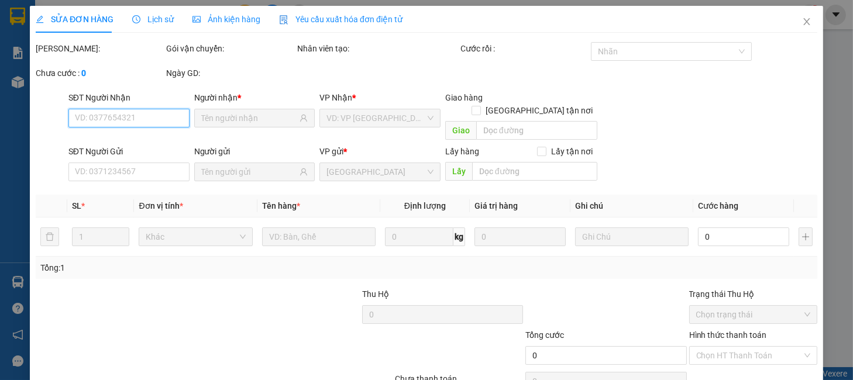
type input "50.000"
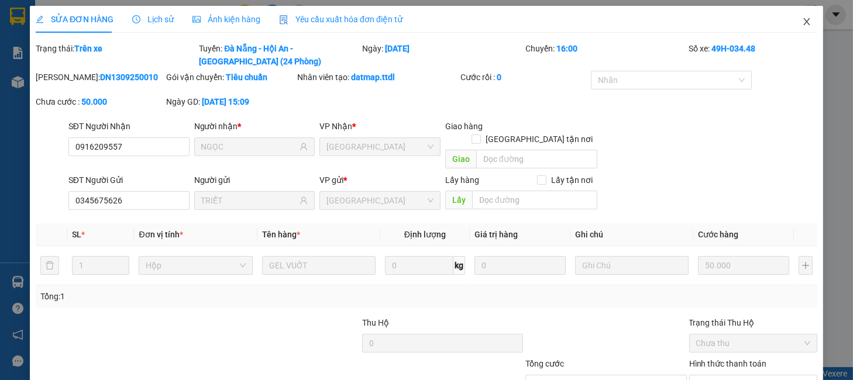
click at [793, 17] on span "Close" at bounding box center [806, 22] width 33 height 33
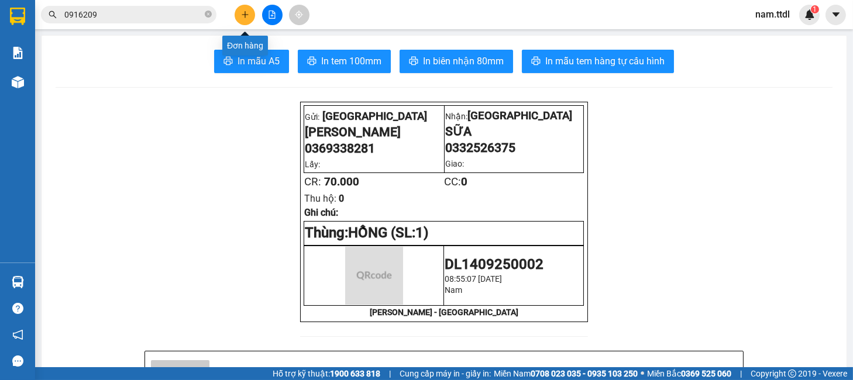
click at [247, 15] on icon "plus" at bounding box center [245, 15] width 8 height 8
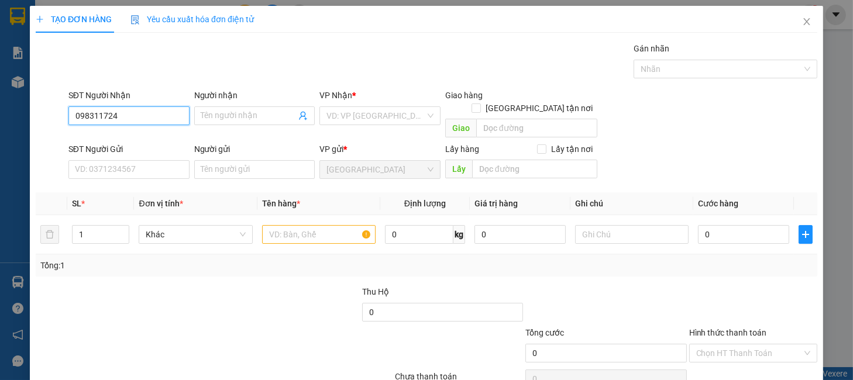
type input "0983117245"
click at [146, 136] on div "0983117245 - THẢO" at bounding box center [126, 139] width 105 height 13
type input "THẢO"
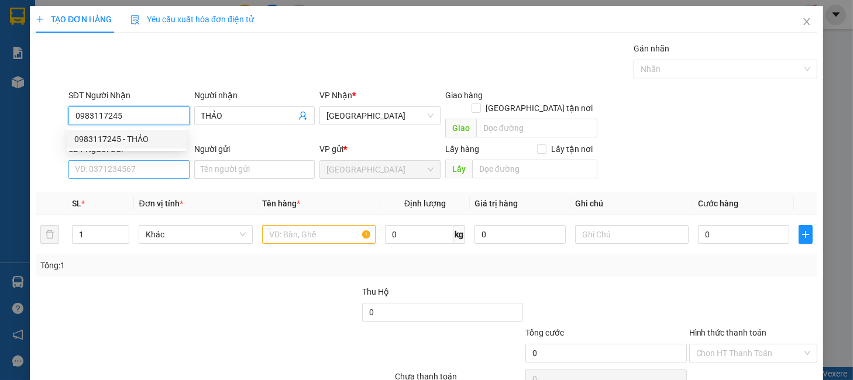
type input "0983117245"
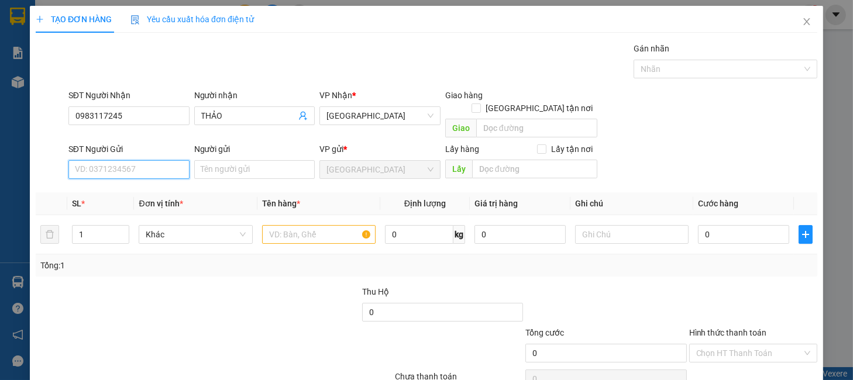
click at [142, 160] on input "SĐT Người Gửi" at bounding box center [128, 169] width 121 height 19
click at [166, 176] on div "0784964413 - KIM LINH" at bounding box center [131, 180] width 115 height 13
type input "0784964413"
type input "[PERSON_NAME]"
click at [171, 226] on span "Khác" at bounding box center [195, 235] width 99 height 18
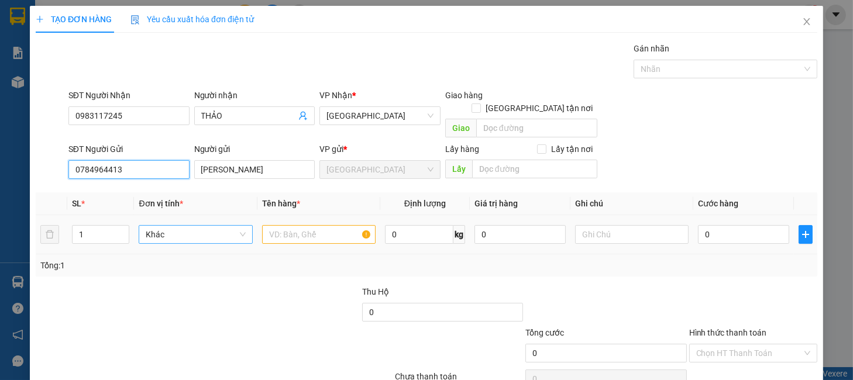
type input "0784964413"
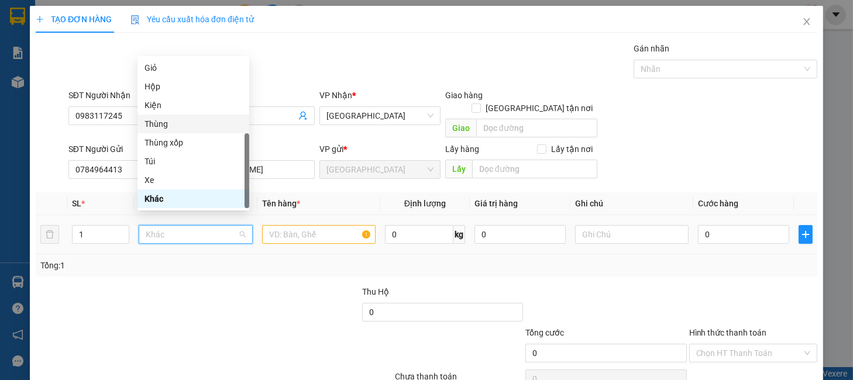
click at [167, 123] on div "Thùng" at bounding box center [194, 124] width 98 height 13
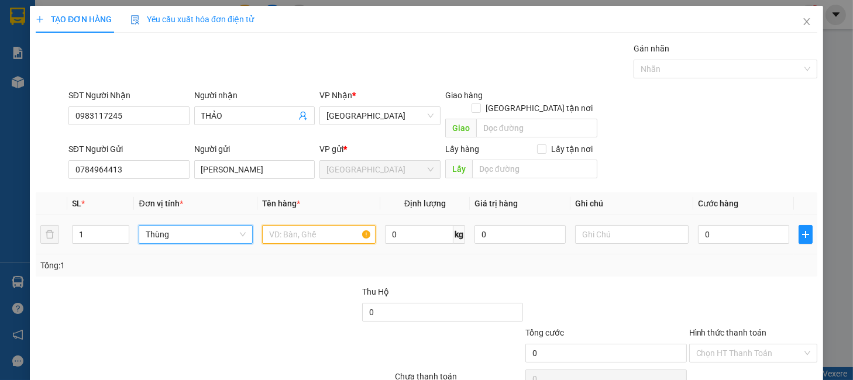
click at [283, 225] on input "text" at bounding box center [319, 234] width 114 height 19
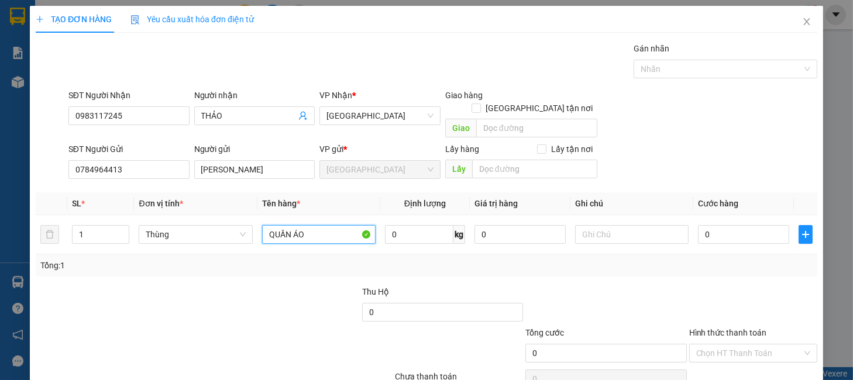
type input "QUẦN ÁO"
click at [156, 145] on div "SĐT Người Gửi" at bounding box center [128, 152] width 121 height 18
click at [156, 160] on input "0784964413" at bounding box center [128, 169] width 121 height 19
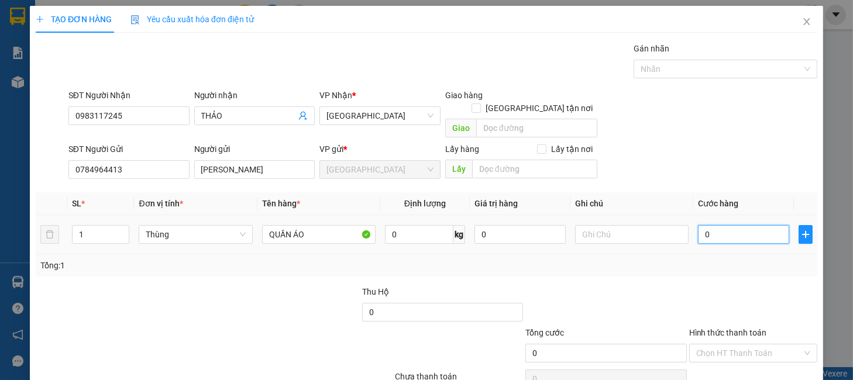
click at [725, 229] on input "0" at bounding box center [743, 234] width 91 height 19
type input "1"
type input "12"
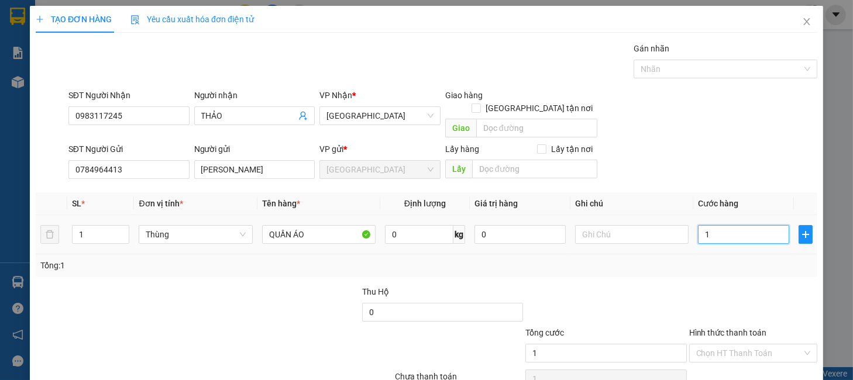
type input "12"
type input "120"
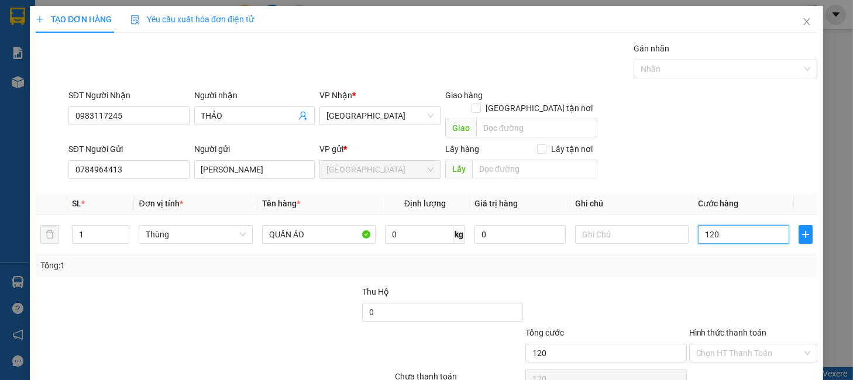
type input "1.200"
type input "12.000"
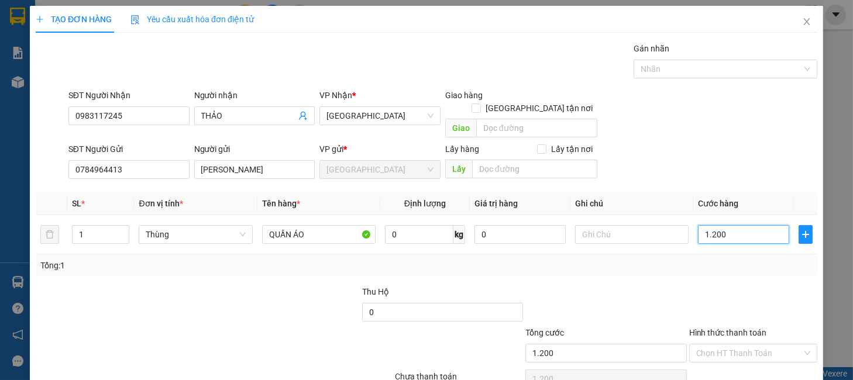
type input "12.000"
type input "120.000"
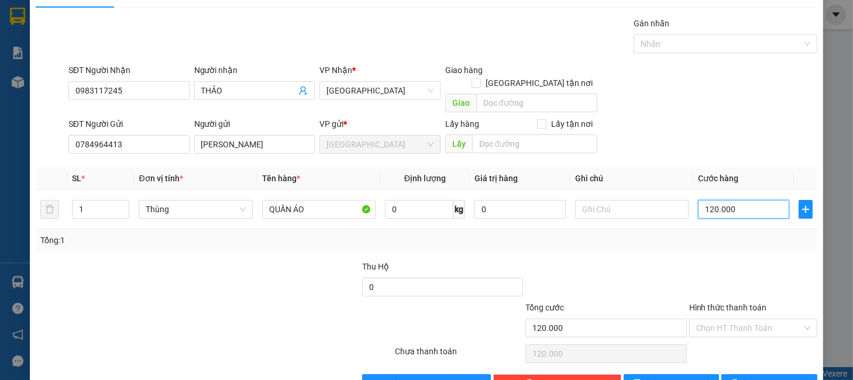
scroll to position [48, 0]
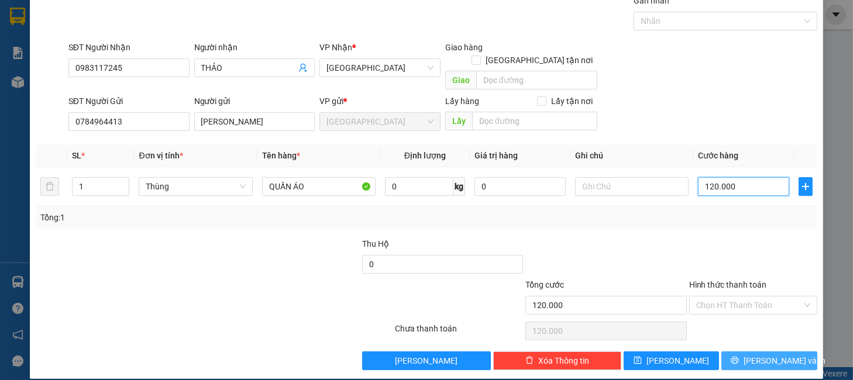
type input "120.000"
click at [751, 355] on span "Lưu và In" at bounding box center [785, 361] width 82 height 13
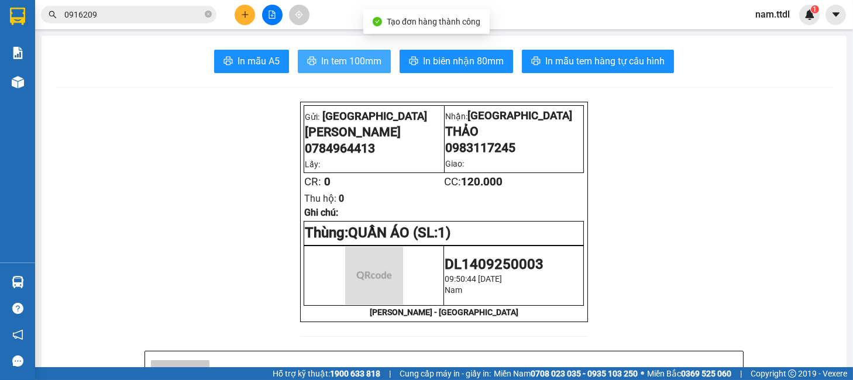
click at [341, 70] on button "In tem 100mm" at bounding box center [344, 61] width 93 height 23
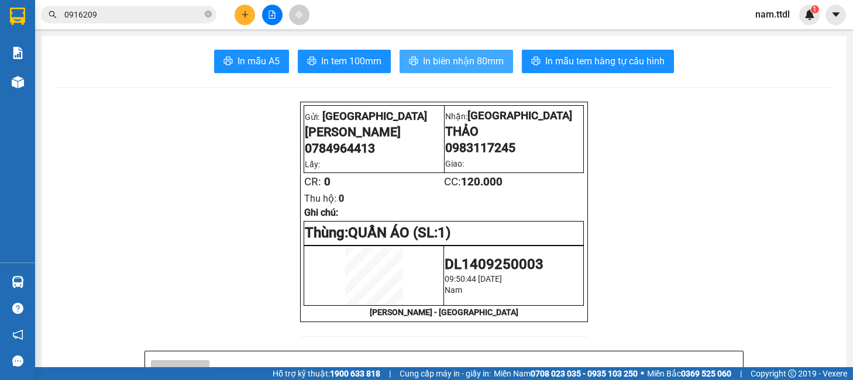
click at [407, 50] on button "In biên nhận 80mm" at bounding box center [457, 61] width 114 height 23
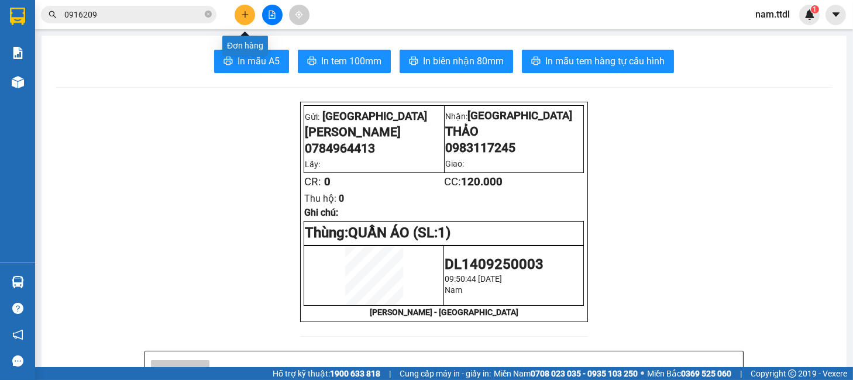
click at [244, 15] on icon "plus" at bounding box center [245, 15] width 8 height 8
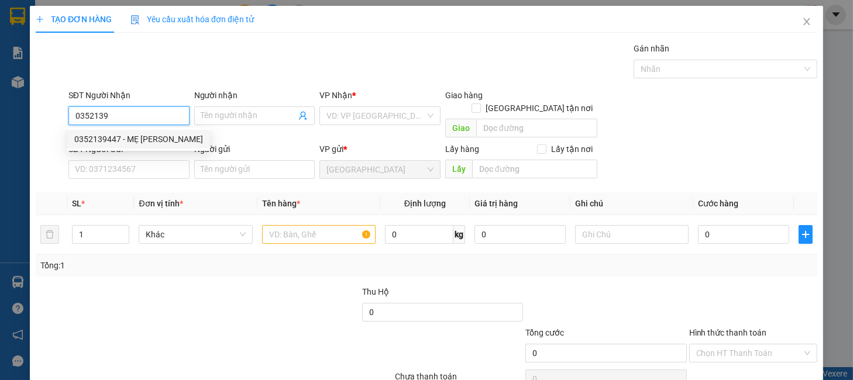
click at [131, 141] on div "0352139447 - MẸ HUY" at bounding box center [138, 139] width 129 height 13
type input "0352139447"
type input "MẸ HUY"
type input "0352139447"
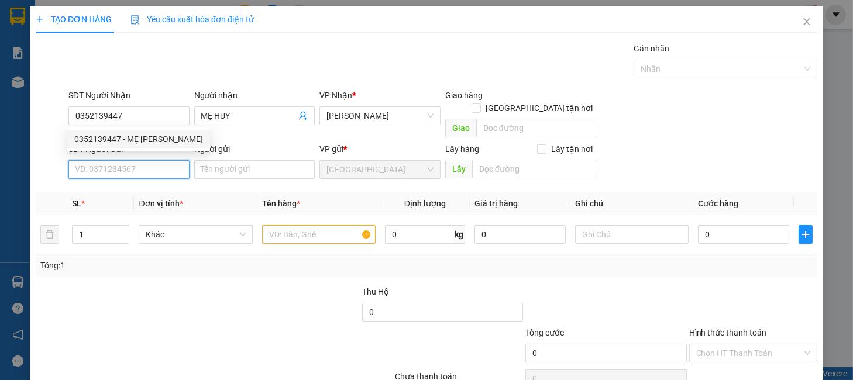
click at [134, 160] on input "SĐT Người Gửi" at bounding box center [128, 169] width 121 height 19
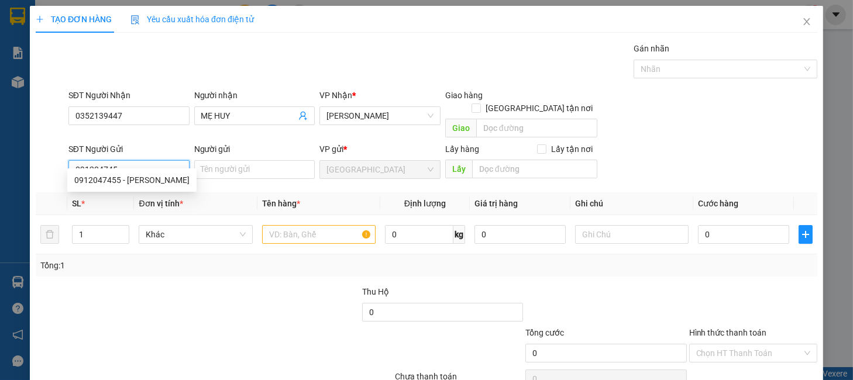
type input "0912047455"
click at [152, 177] on div "0912047455 - BÍCH HUY" at bounding box center [131, 180] width 115 height 13
type input "BÍCH HUY"
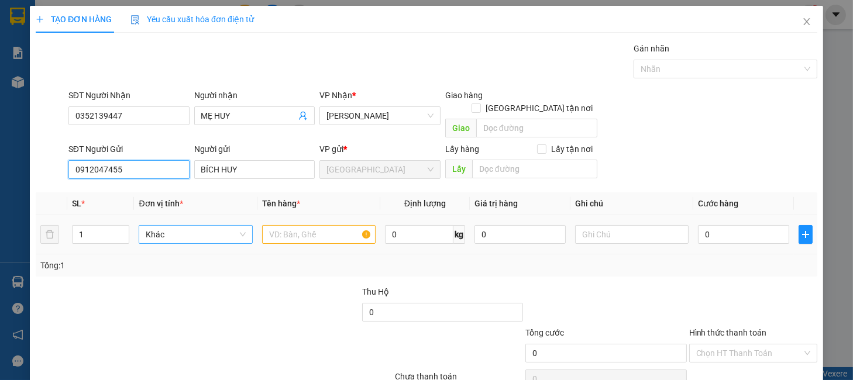
click at [187, 226] on span "Khác" at bounding box center [195, 235] width 99 height 18
type input "0912047455"
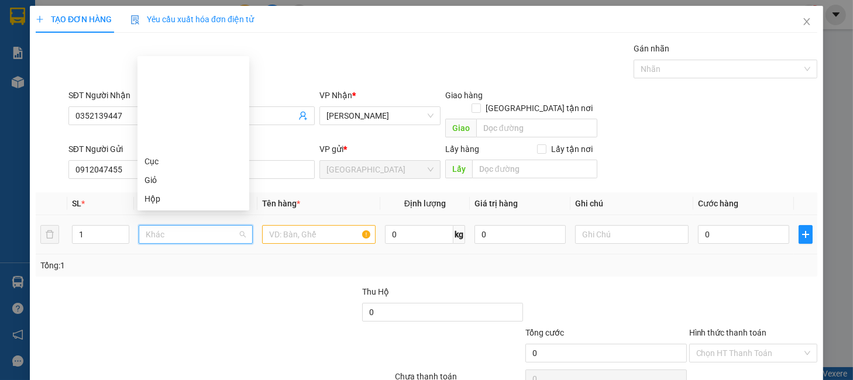
type input "h"
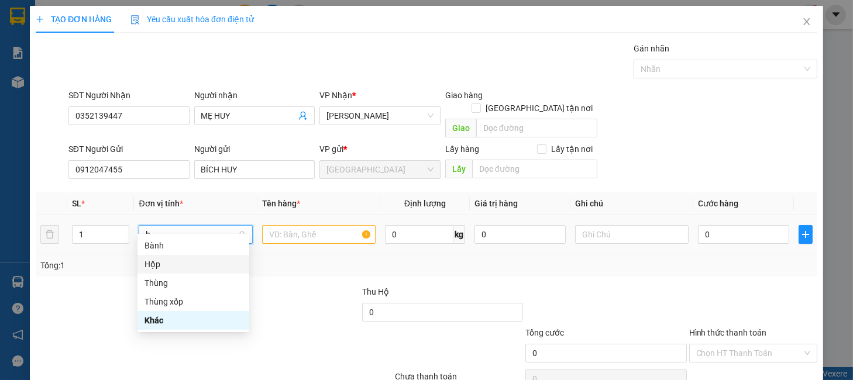
click at [157, 262] on div "Hộp" at bounding box center [194, 264] width 98 height 13
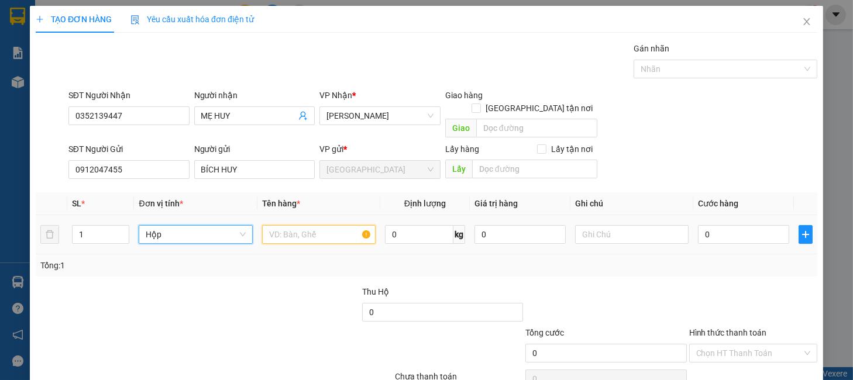
click at [278, 229] on input "text" at bounding box center [319, 234] width 114 height 19
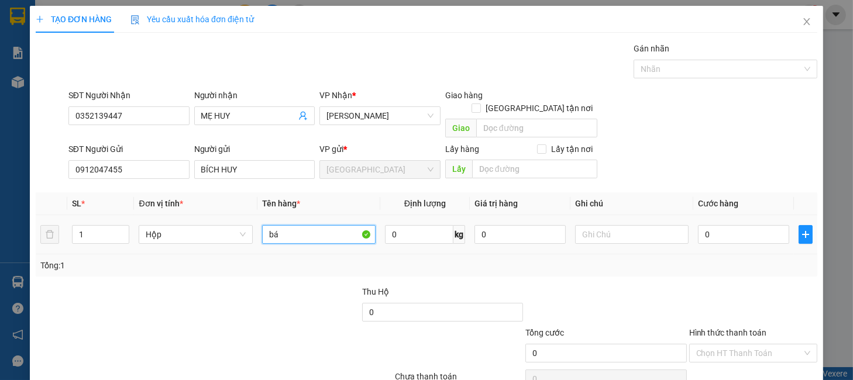
type input "b"
type input "BÁNH"
type input "5"
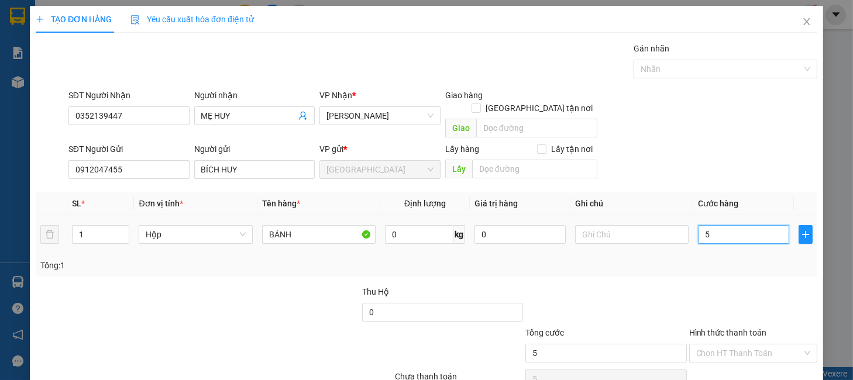
type input "50"
type input "50.000"
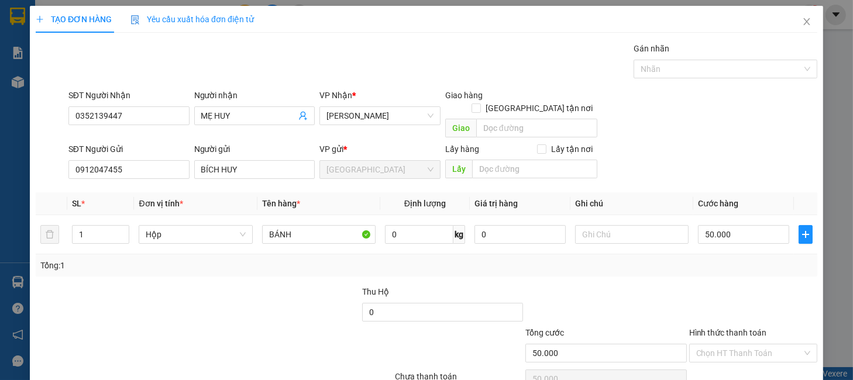
click at [703, 328] on label "Hình thức thanh toán" at bounding box center [728, 332] width 78 height 9
click at [703, 345] on input "Hình thức thanh toán" at bounding box center [749, 354] width 106 height 18
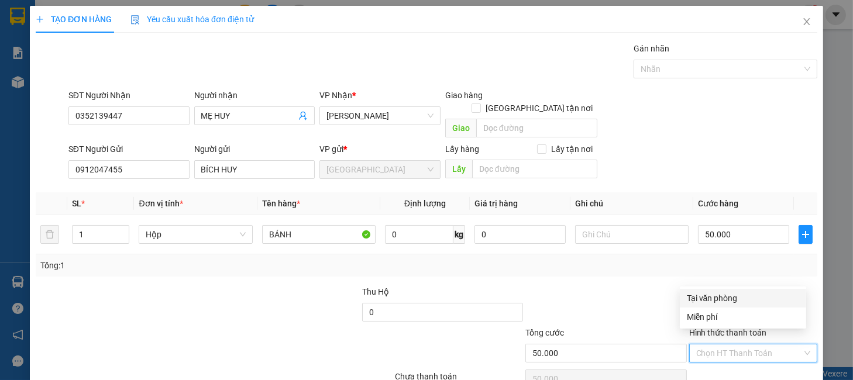
click at [729, 298] on div "Tại văn phòng" at bounding box center [743, 298] width 112 height 13
type input "0"
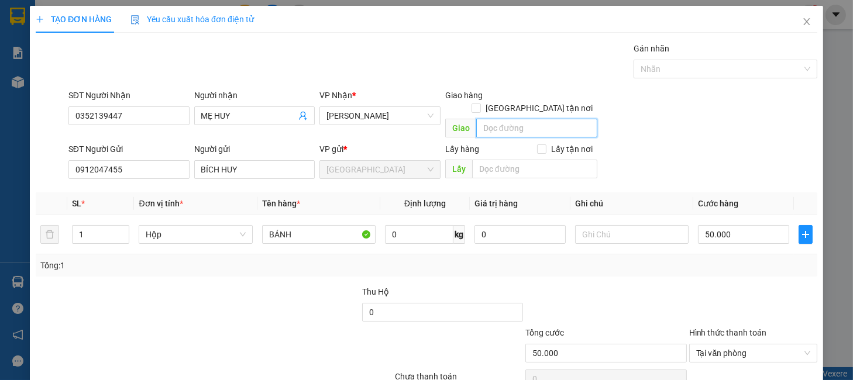
click at [537, 119] on input "text" at bounding box center [536, 128] width 121 height 19
type input "CX NGỌC ÂN"
click at [480, 104] on input "Giao tận nơi" at bounding box center [476, 108] width 8 height 8
checkbox input "true"
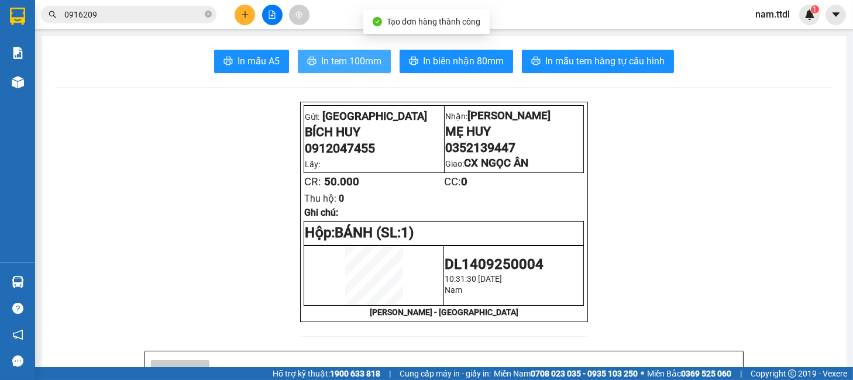
click at [360, 56] on span "In tem 100mm" at bounding box center [351, 61] width 60 height 15
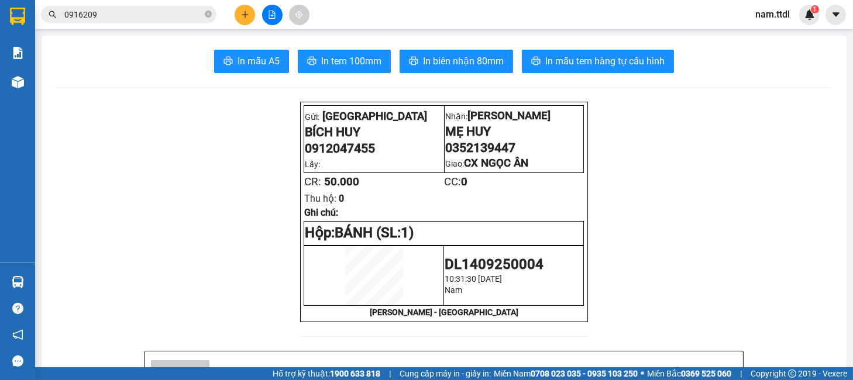
click at [332, 154] on span "0912047455" at bounding box center [340, 148] width 70 height 15
click at [310, 60] on icon "printer" at bounding box center [311, 60] width 9 height 9
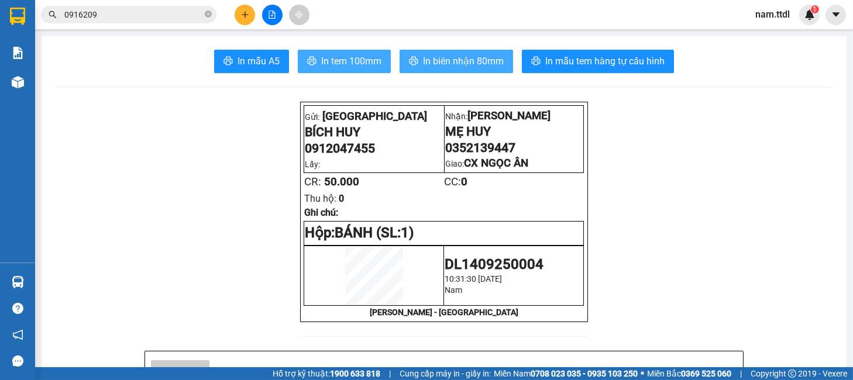
click at [435, 56] on span "In biên nhận 80mm" at bounding box center [463, 61] width 81 height 15
click at [246, 16] on icon "plus" at bounding box center [245, 15] width 8 height 8
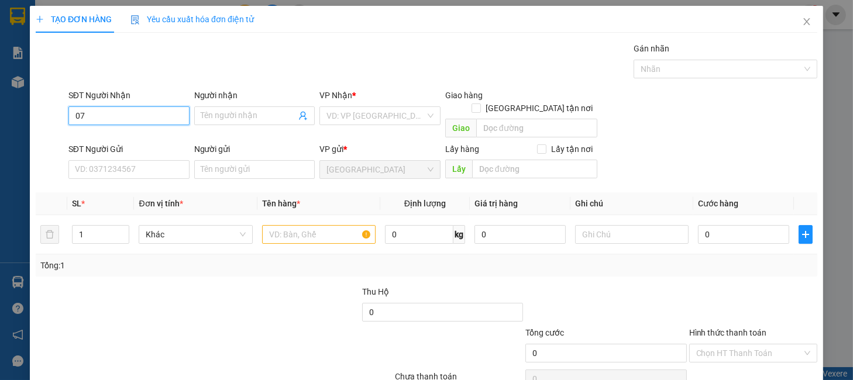
type input "0"
type input "0961445447"
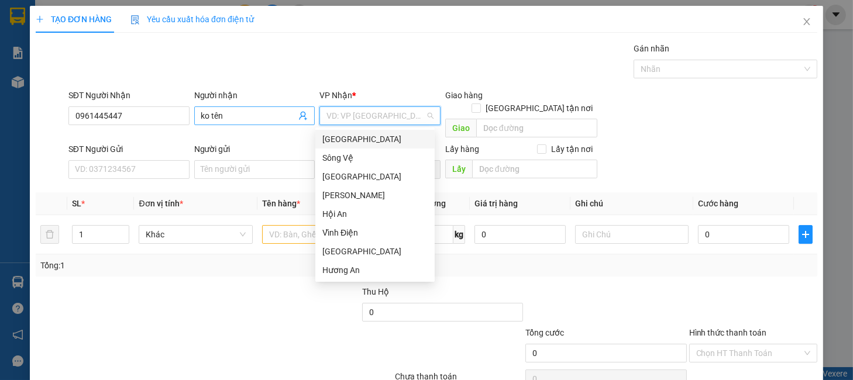
click at [243, 115] on input "ko tên" at bounding box center [248, 115] width 95 height 13
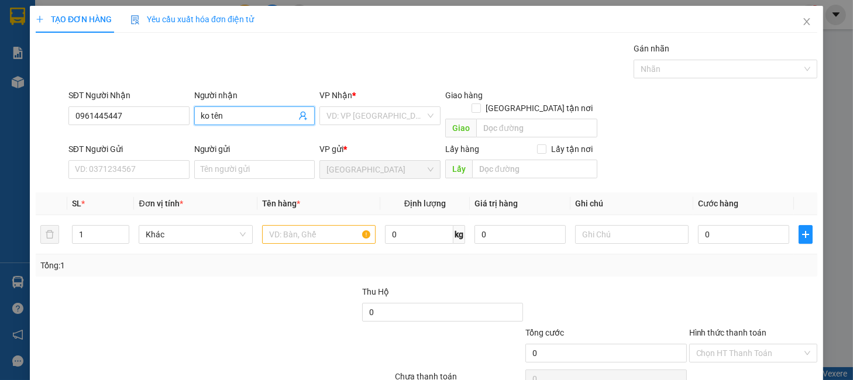
click at [242, 115] on input "ko tên" at bounding box center [248, 115] width 95 height 13
click at [240, 115] on input "ko tên" at bounding box center [248, 115] width 95 height 13
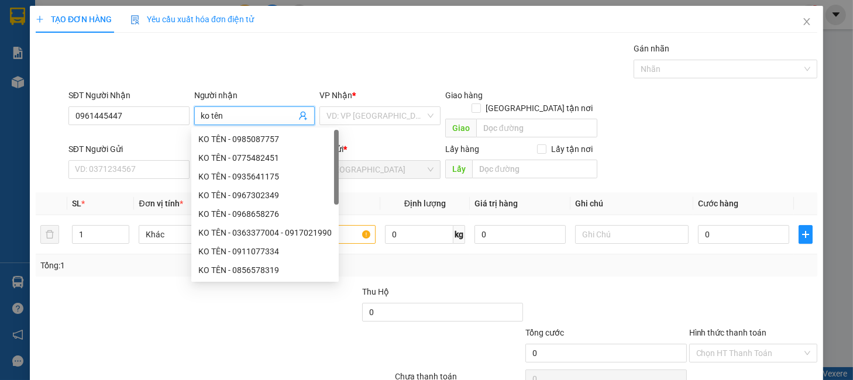
click at [238, 113] on input "ko tên" at bounding box center [248, 115] width 95 height 13
type input "KO TÊN"
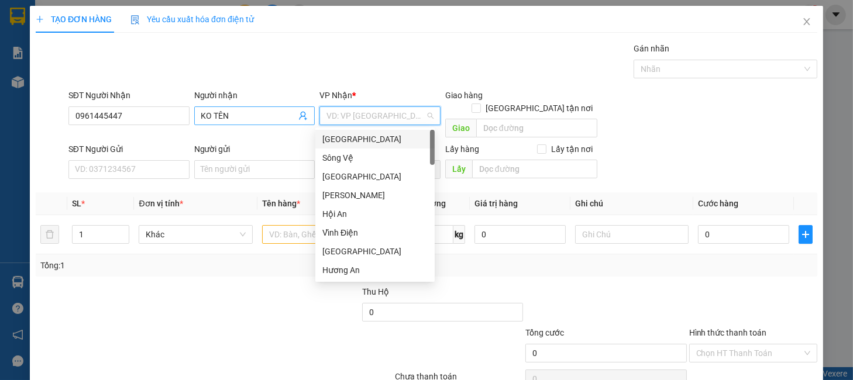
type input "D"
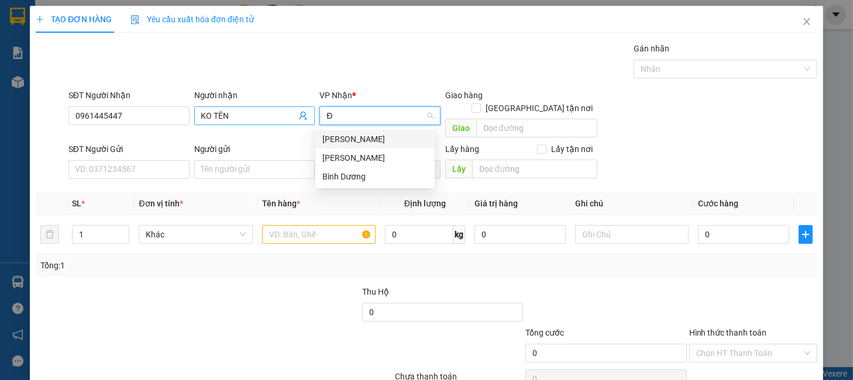
type input "ĐỨ"
click at [348, 160] on div "Đức Phổ" at bounding box center [374, 158] width 105 height 13
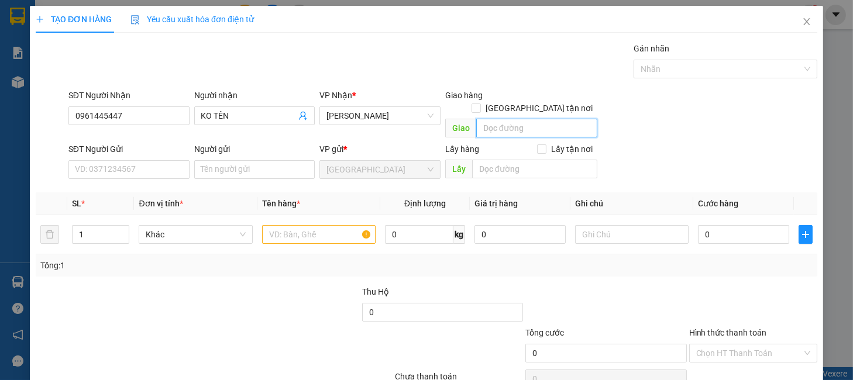
click at [522, 119] on input "text" at bounding box center [536, 128] width 121 height 19
type input "D"
click at [490, 119] on input "ĐỀO MỸ TRANG" at bounding box center [536, 128] width 121 height 19
click at [488, 119] on input "ĐỀO MỸ TRANG" at bounding box center [536, 128] width 121 height 19
type input "ĐÈO MỸ TRANG"
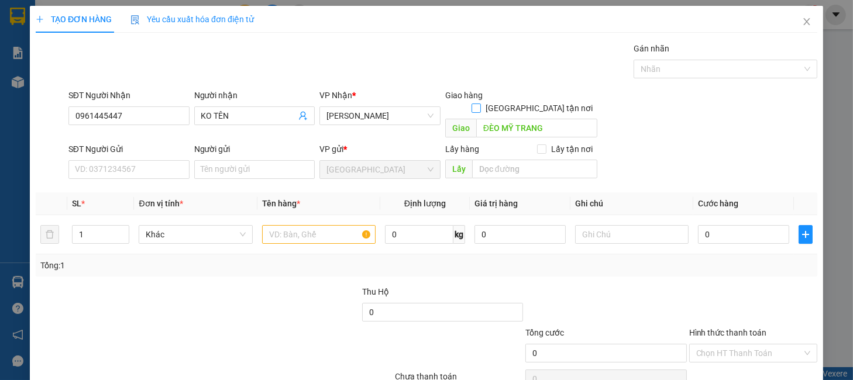
click at [537, 102] on span "Giao tận nơi" at bounding box center [539, 108] width 116 height 13
click at [480, 104] on input "Giao tận nơi" at bounding box center [476, 108] width 8 height 8
checkbox input "true"
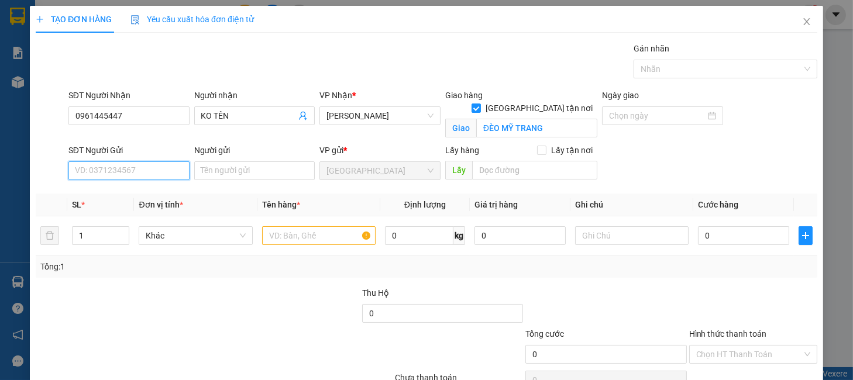
click at [117, 177] on input "SĐT Người Gửi" at bounding box center [128, 170] width 121 height 19
type input "0784843468"
click at [136, 195] on div "0784843468 - LINH" at bounding box center [126, 194] width 105 height 13
type input "LINH"
click at [154, 230] on span "Khác" at bounding box center [195, 236] width 99 height 18
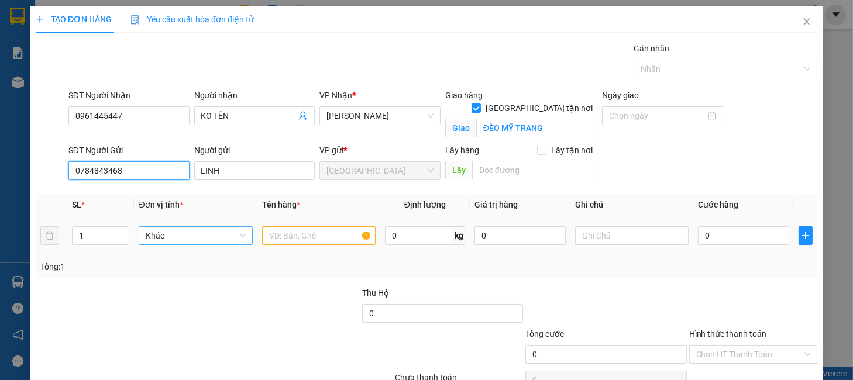
type input "0784843468"
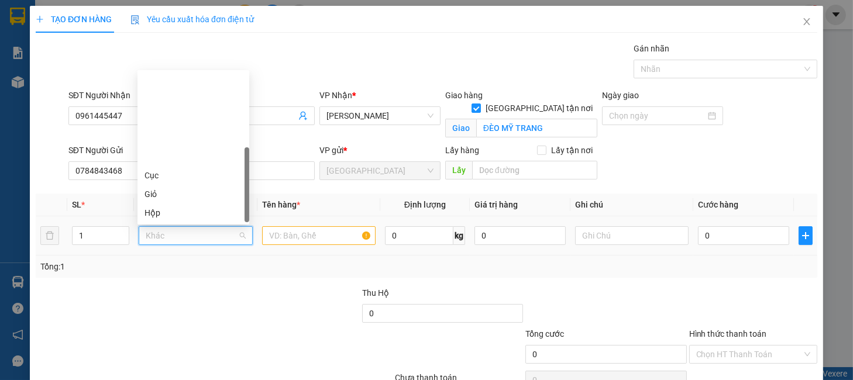
click at [165, 244] on div "Thùng" at bounding box center [194, 250] width 98 height 13
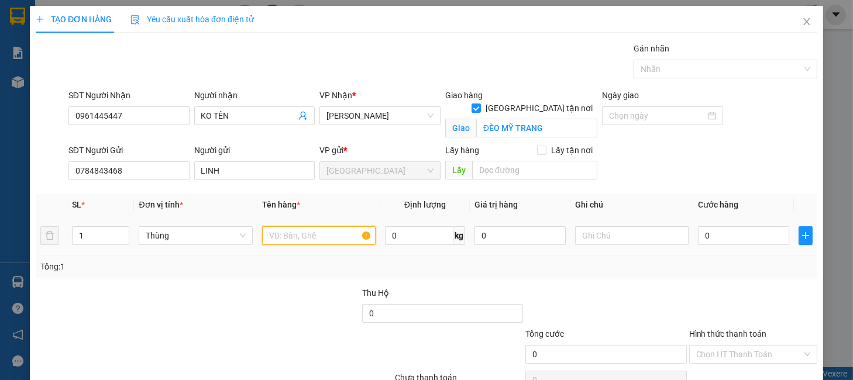
click at [309, 239] on input "text" at bounding box center [319, 235] width 114 height 19
type input "HỒNG GIÒN"
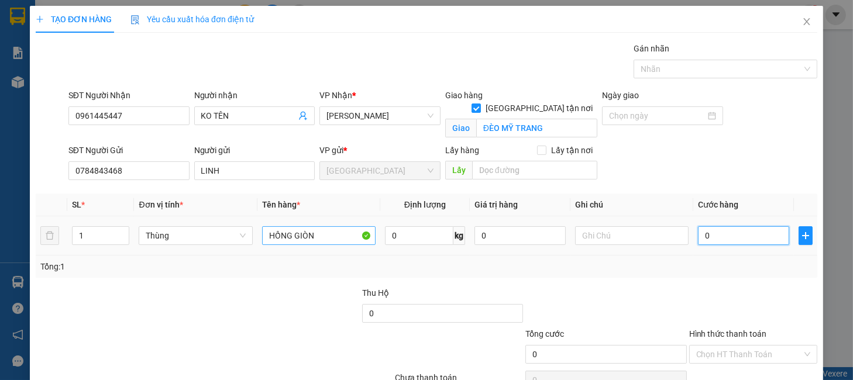
type input "6"
type input "60"
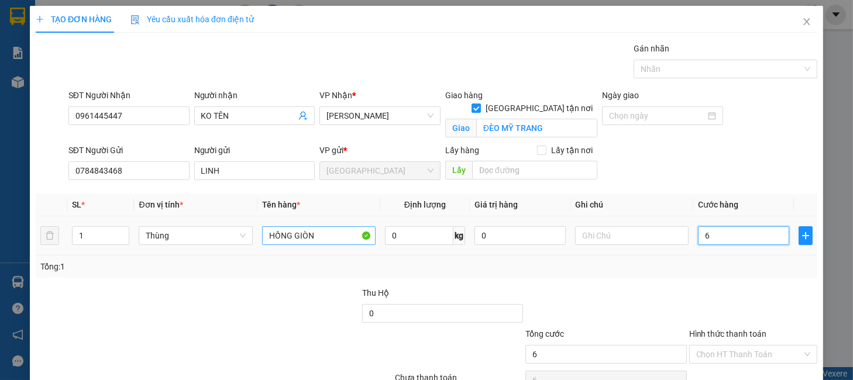
type input "60"
type input "60.000"
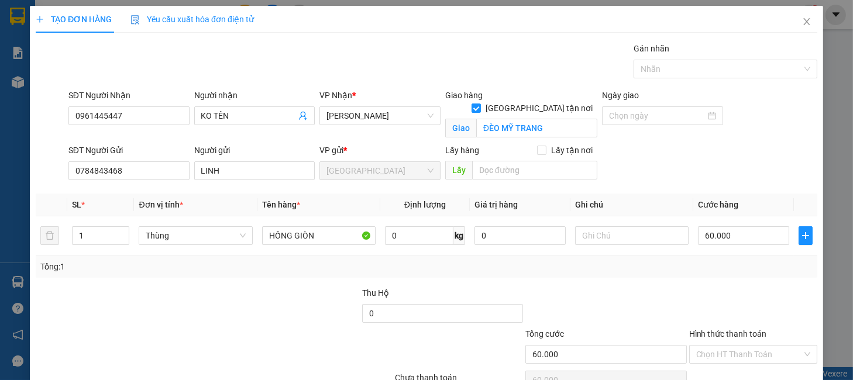
click at [714, 280] on div "Transit Pickup Surcharge Ids Transit Deliver Surcharge Ids Transit Deliver Surc…" at bounding box center [427, 230] width 782 height 377
click at [723, 280] on div "Transit Pickup Surcharge Ids Transit Deliver Surcharge Ids Transit Deliver Surc…" at bounding box center [427, 230] width 782 height 377
click at [741, 350] on input "Hình thức thanh toán" at bounding box center [749, 355] width 106 height 18
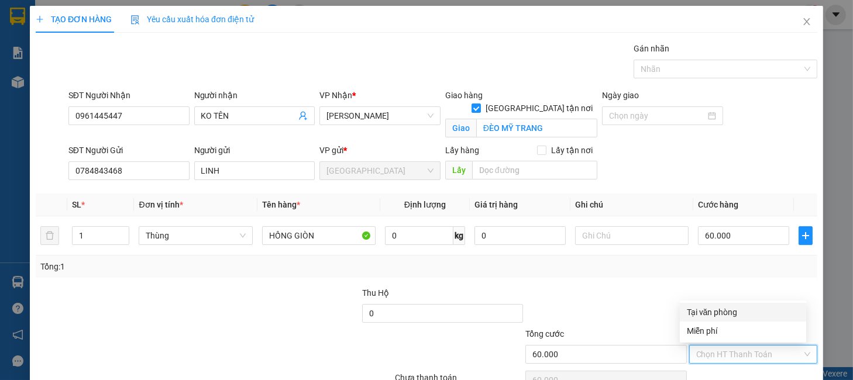
click at [715, 310] on div "Tại văn phòng" at bounding box center [743, 312] width 112 height 13
type input "0"
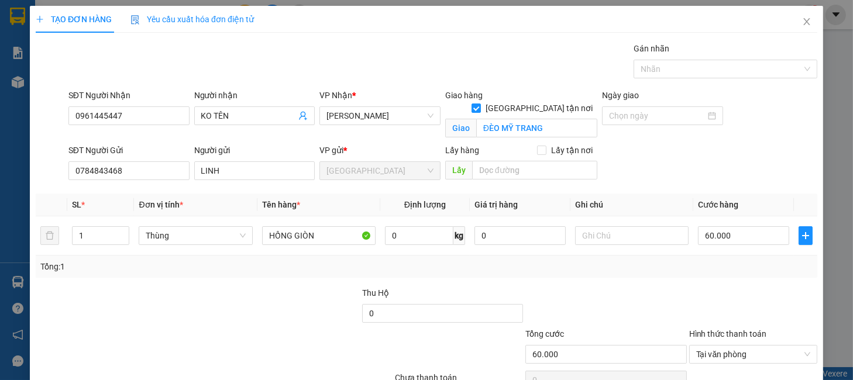
click at [724, 287] on div at bounding box center [753, 307] width 130 height 41
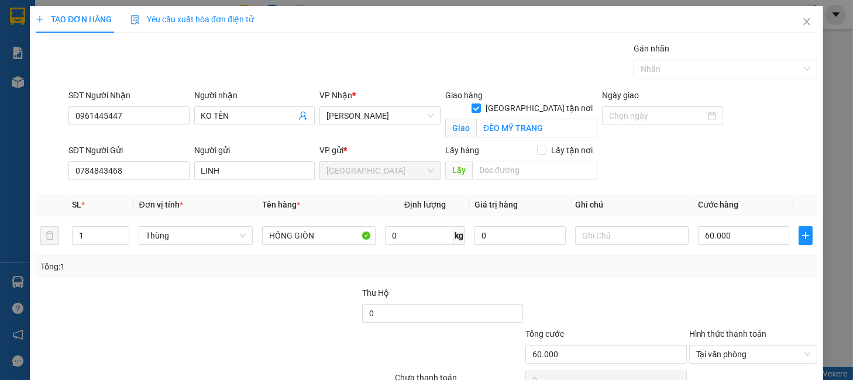
click at [724, 287] on div at bounding box center [753, 307] width 130 height 41
click at [740, 226] on input "60.000" at bounding box center [743, 235] width 91 height 19
type input "5"
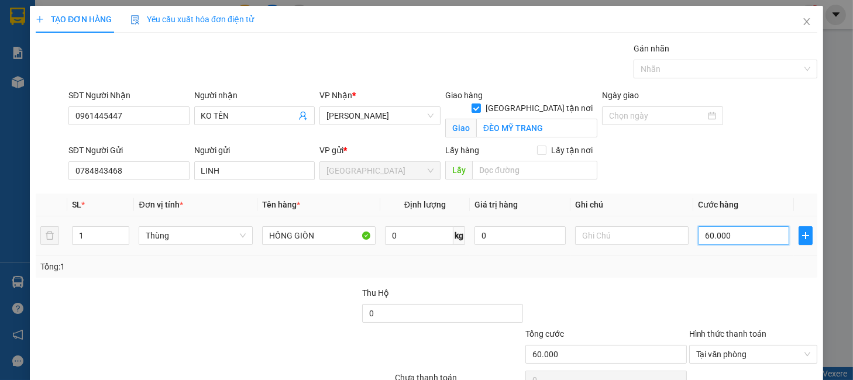
type input "5"
type input "50"
type input "500"
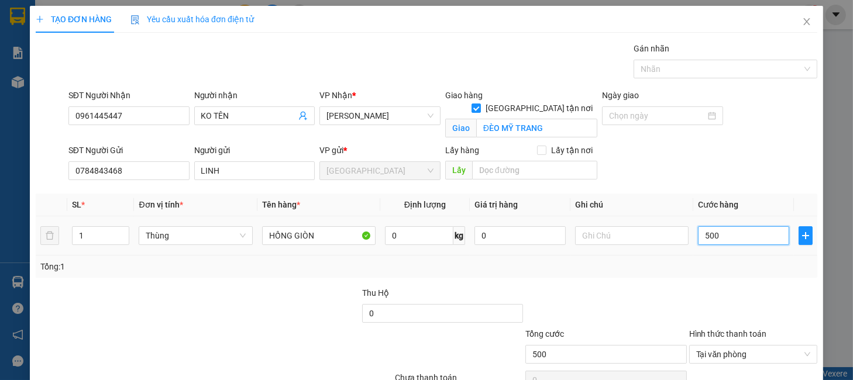
type input "5.000"
type input "50.000"
click at [724, 221] on div "Transit Pickup Surcharge Ids Transit Deliver Surcharge Ids Transit Deliver Surc…" at bounding box center [427, 230] width 782 height 377
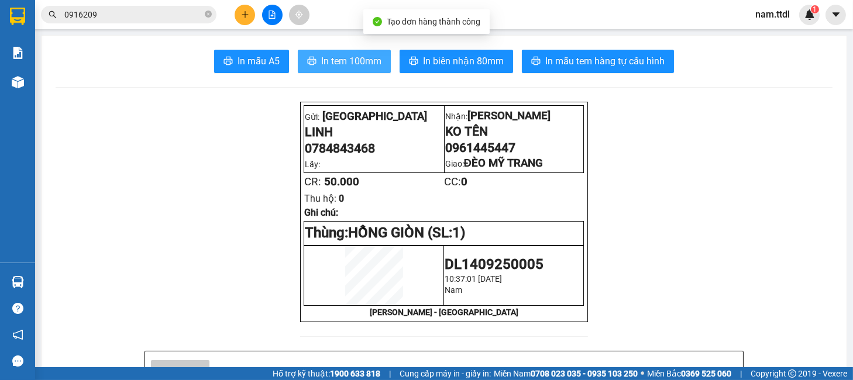
click at [361, 57] on span "In tem 100mm" at bounding box center [351, 61] width 60 height 15
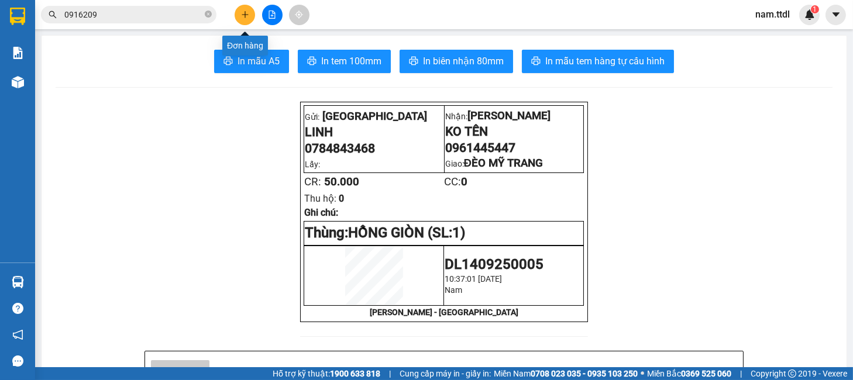
click at [239, 13] on button at bounding box center [245, 15] width 20 height 20
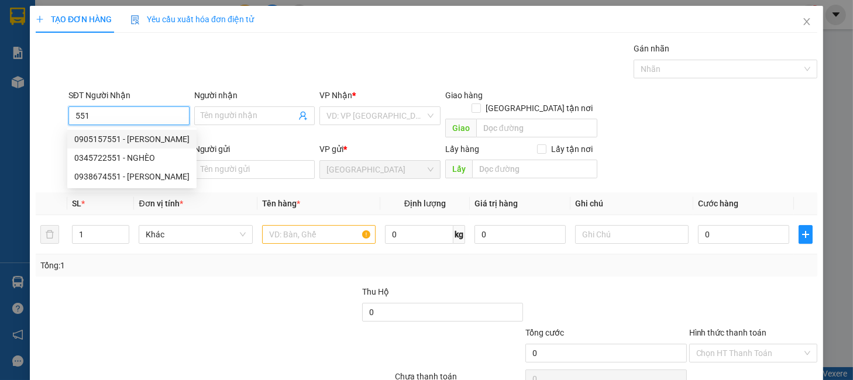
click at [153, 143] on div "0905157551 - ANH PHÚC" at bounding box center [131, 139] width 115 height 13
type input "0905157551"
type input "ANH PHÚC"
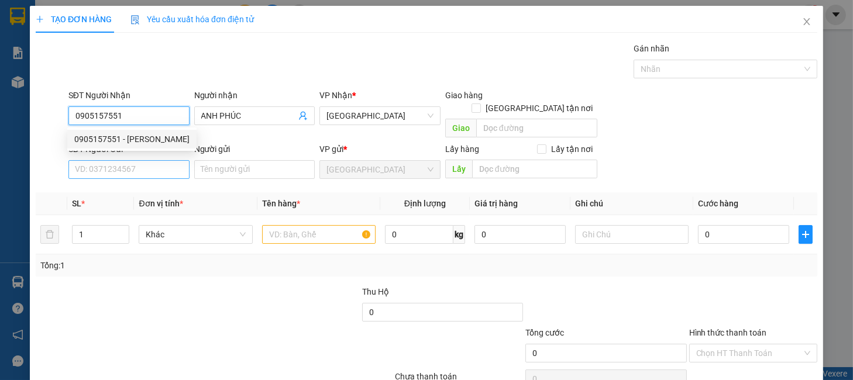
type input "0905157551"
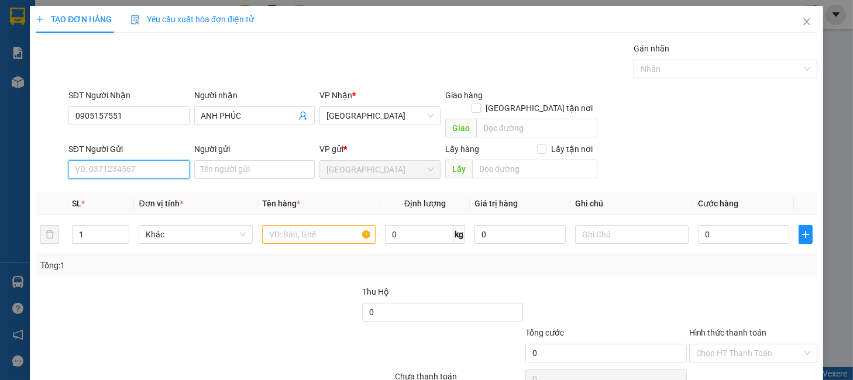
click at [153, 163] on input "SĐT Người Gửi" at bounding box center [128, 169] width 121 height 19
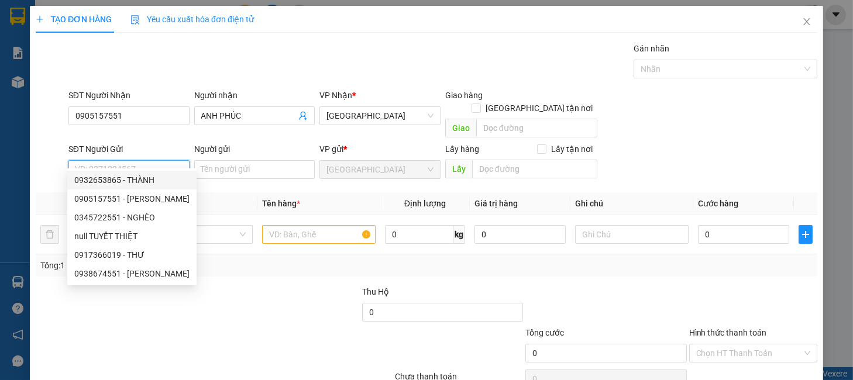
click at [154, 179] on div "0932653865 - THÀNH" at bounding box center [131, 180] width 115 height 13
type input "0932653865"
type input "THÀNH"
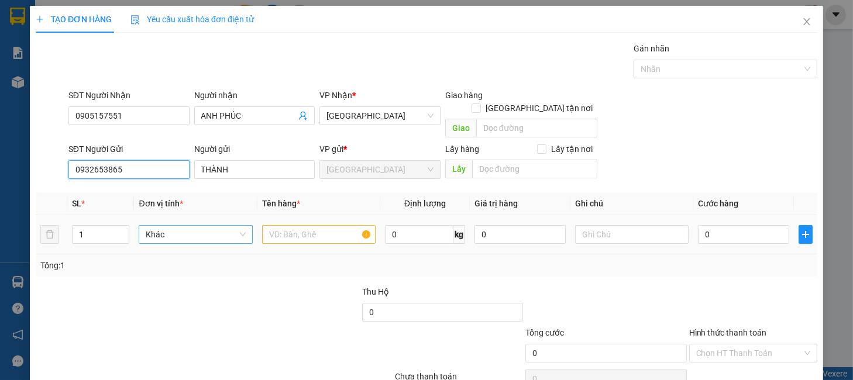
click at [203, 226] on span "Khác" at bounding box center [195, 235] width 99 height 18
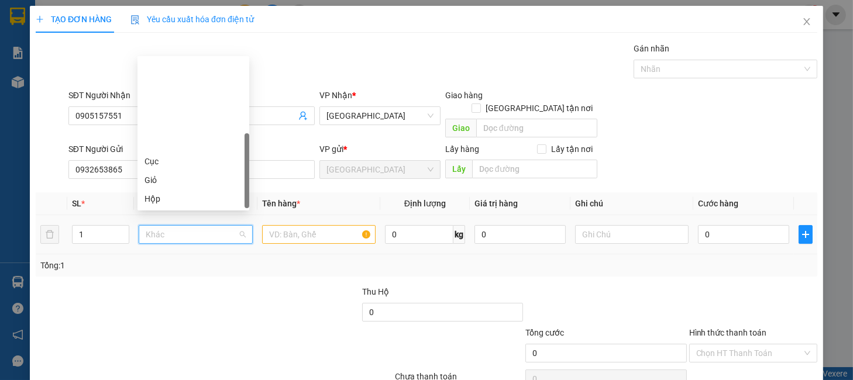
drag, startPoint x: 165, startPoint y: 125, endPoint x: 130, endPoint y: 204, distance: 87.0
click at [164, 230] on div "Thùng" at bounding box center [194, 236] width 98 height 13
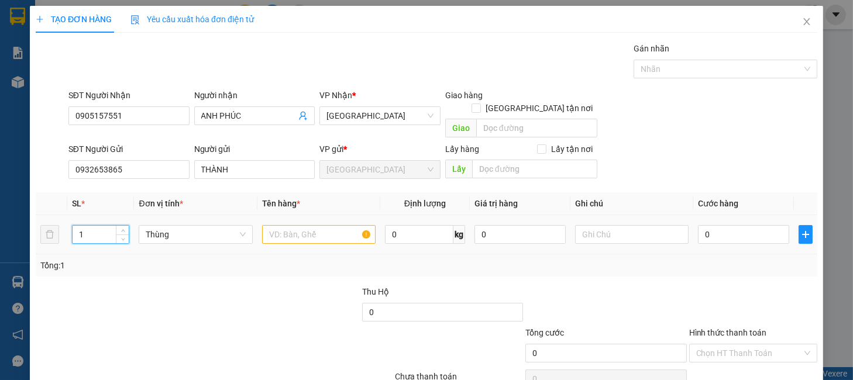
click at [49, 229] on tr "1 Thùng 0 kg 0 0" at bounding box center [427, 234] width 782 height 39
drag, startPoint x: 96, startPoint y: 223, endPoint x: 46, endPoint y: 242, distance: 53.7
click at [42, 243] on div "SL * Đơn vị tính * Tên hàng * Định lượng Giá trị hàng Ghi chú Cước hàng 31 Thùn…" at bounding box center [427, 234] width 782 height 84
click at [329, 226] on input "text" at bounding box center [319, 234] width 114 height 19
type input "2"
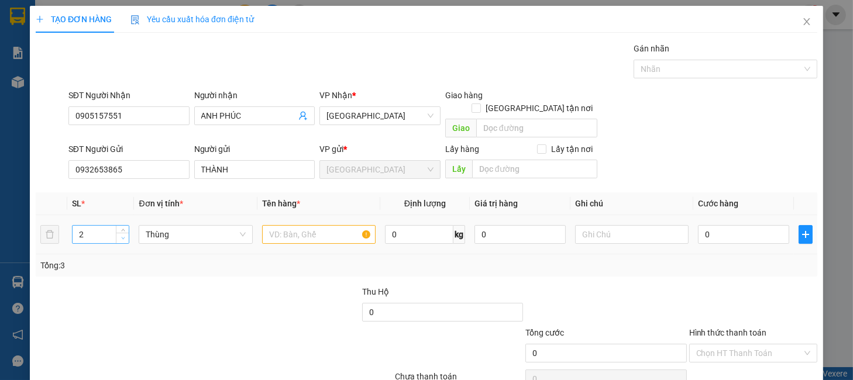
click at [121, 236] on icon "down" at bounding box center [123, 238] width 4 height 4
click at [307, 225] on input "text" at bounding box center [319, 234] width 114 height 19
type input "NƯỚC CỐT"
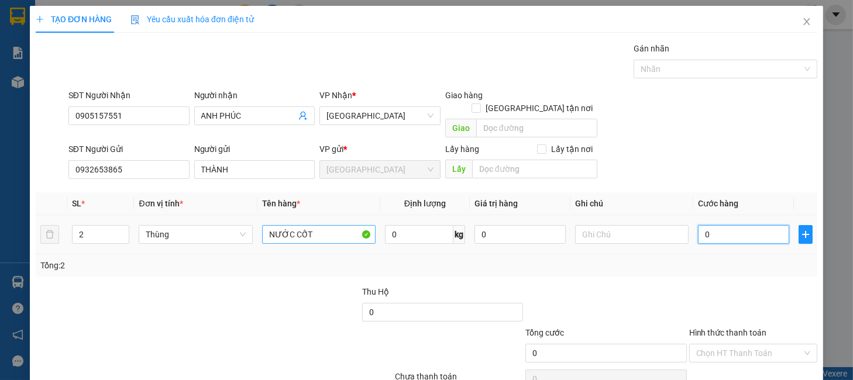
type input "1"
type input "16"
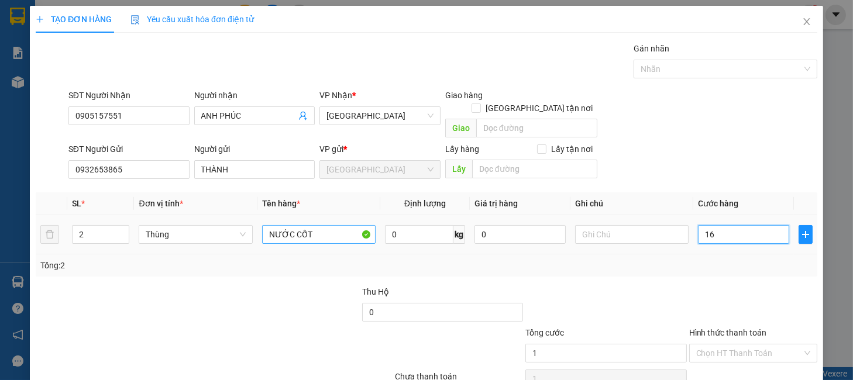
type input "16"
type input "160"
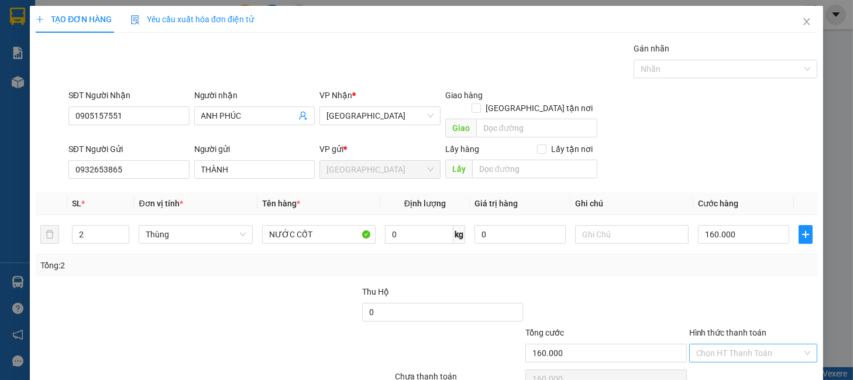
click at [757, 345] on input "Hình thức thanh toán" at bounding box center [749, 354] width 106 height 18
click at [729, 298] on div "Tại văn phòng" at bounding box center [743, 298] width 112 height 13
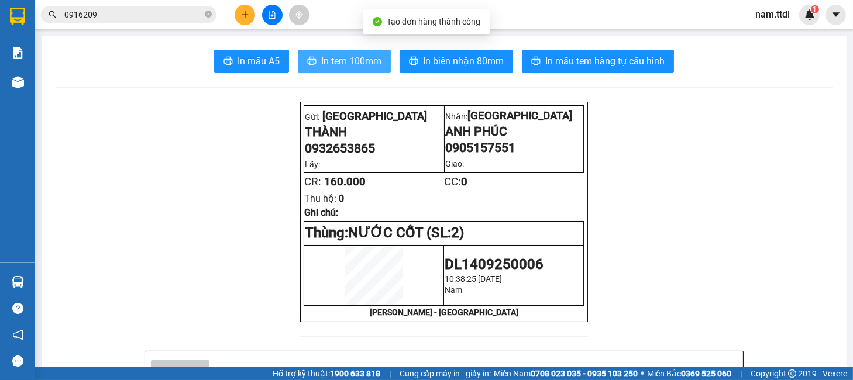
click at [377, 57] on button "In tem 100mm" at bounding box center [344, 61] width 93 height 23
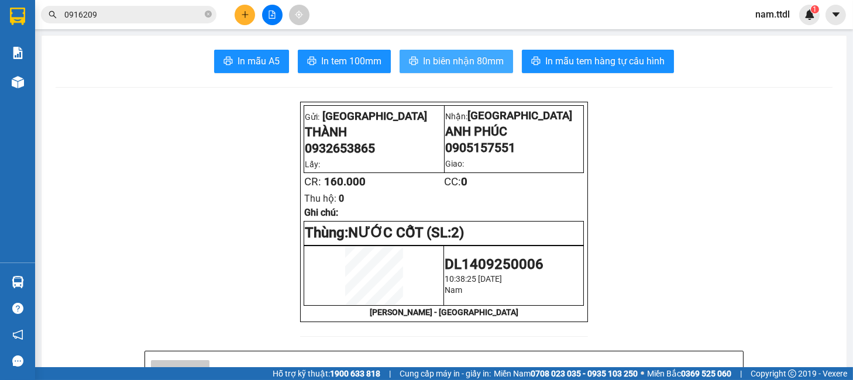
click at [472, 70] on button "In biên nhận 80mm" at bounding box center [457, 61] width 114 height 23
click at [157, 15] on input "0916209" at bounding box center [133, 14] width 138 height 13
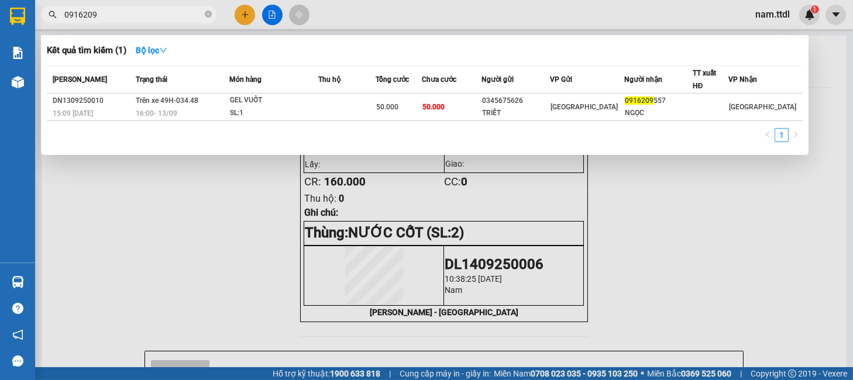
click at [239, 15] on div at bounding box center [426, 190] width 853 height 380
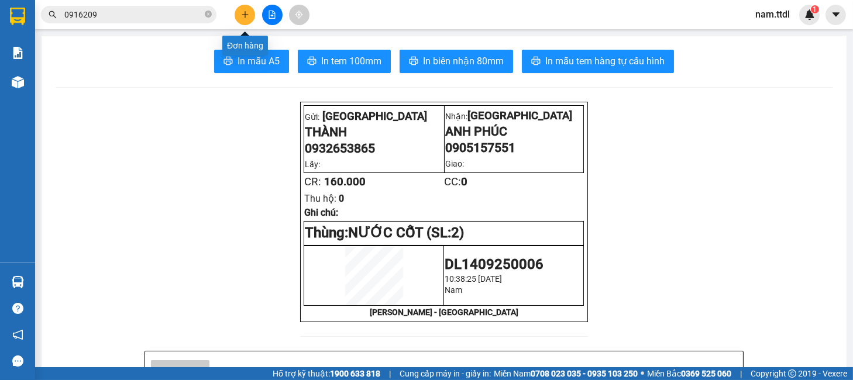
click at [239, 15] on button at bounding box center [245, 15] width 20 height 20
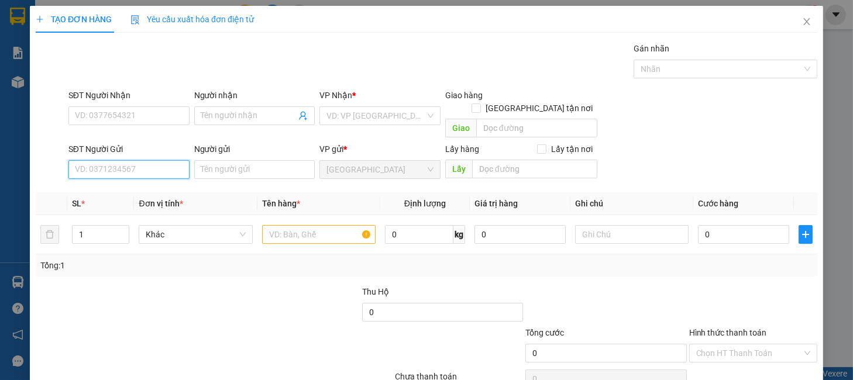
click at [119, 162] on input "SĐT Người Gửi" at bounding box center [128, 169] width 121 height 19
click at [123, 180] on div "0942262737 - VINH" at bounding box center [126, 180] width 105 height 13
type input "0942262737"
type input "VINH"
type input "0942262737"
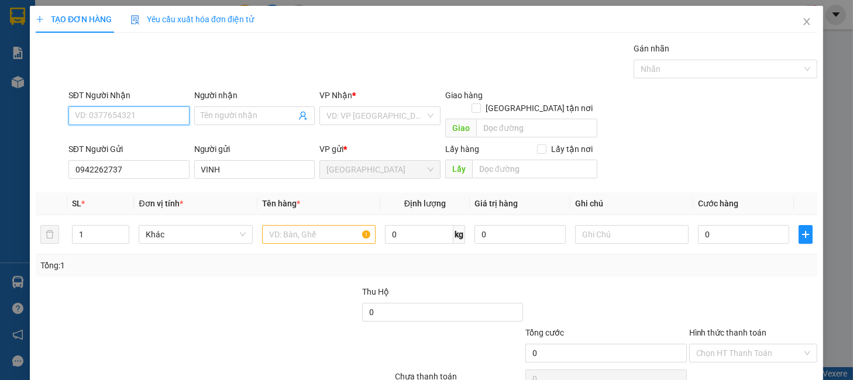
click at [179, 115] on input "SĐT Người Nhận" at bounding box center [128, 115] width 121 height 19
drag, startPoint x: 280, startPoint y: 336, endPoint x: 267, endPoint y: 300, distance: 37.9
drag, startPoint x: 267, startPoint y: 300, endPoint x: 792, endPoint y: 23, distance: 593.8
click at [802, 23] on icon "close" at bounding box center [806, 21] width 9 height 9
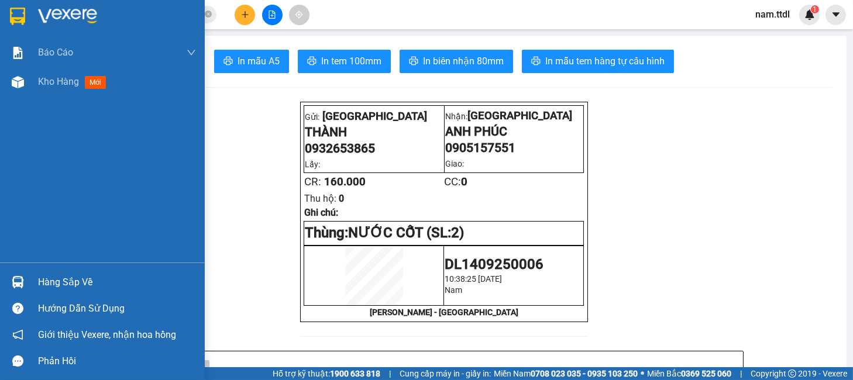
click at [36, 19] on div at bounding box center [102, 19] width 205 height 38
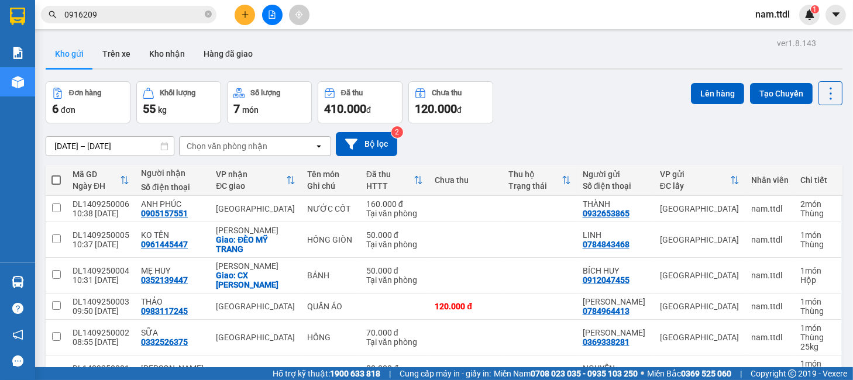
click at [346, 184] on th "Tên món Ghi chú" at bounding box center [330, 180] width 59 height 31
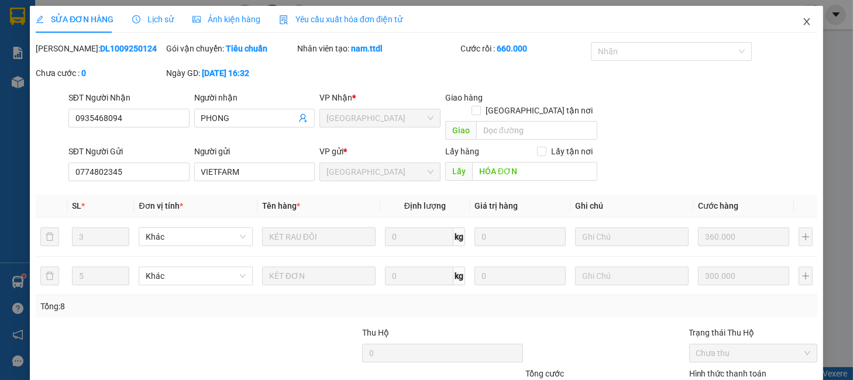
click at [802, 22] on icon "close" at bounding box center [806, 21] width 9 height 9
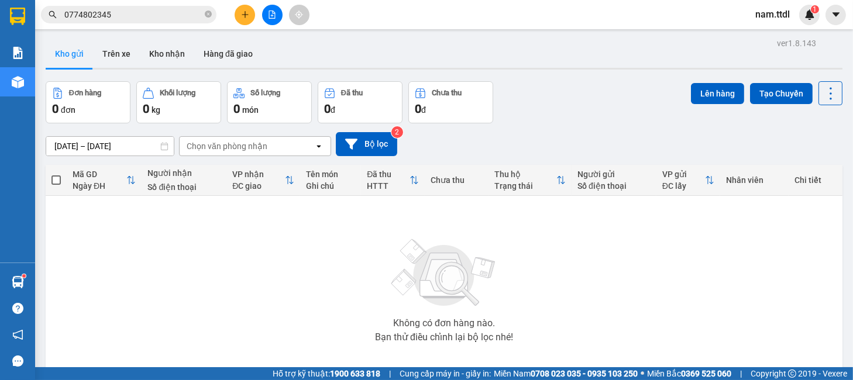
click at [152, 10] on input "0774802345" at bounding box center [133, 14] width 138 height 13
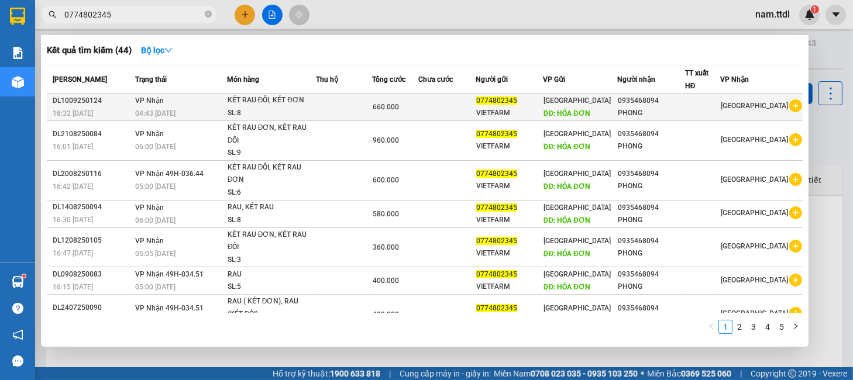
click at [576, 112] on span "DĐ: HÓA ĐƠN" at bounding box center [567, 113] width 46 height 8
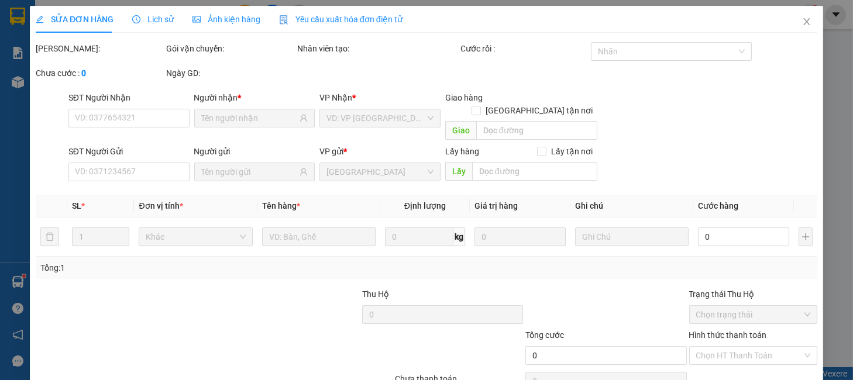
type input "0935468094"
type input "0774802345"
type input "HÓA ĐƠN"
type input "660.000"
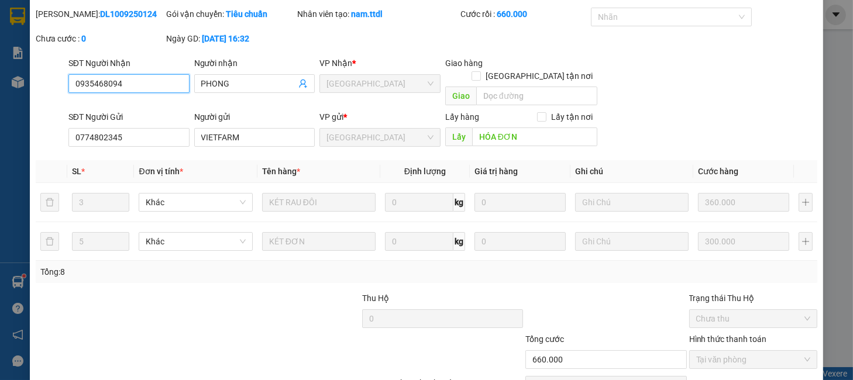
scroll to position [89, 0]
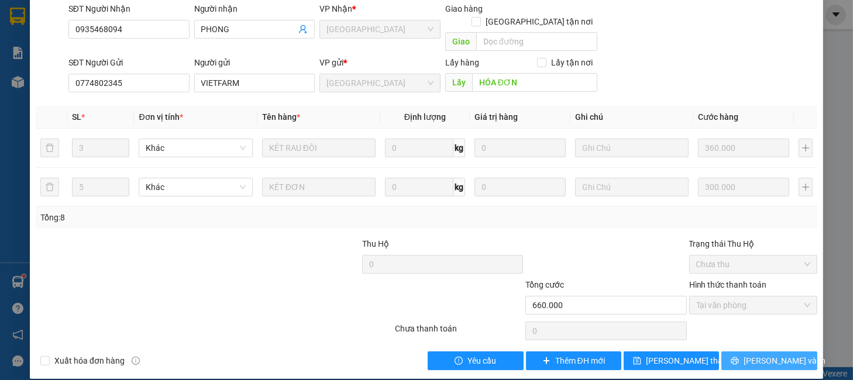
click at [768, 355] on span "Lưu và In" at bounding box center [785, 361] width 82 height 13
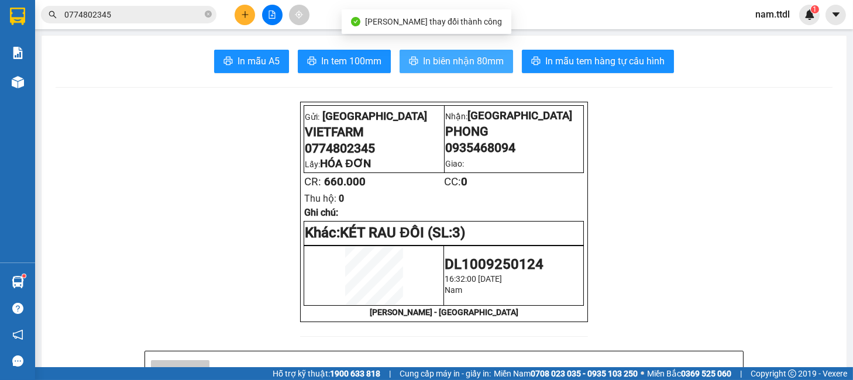
click at [475, 73] on button "In biên nhận 80mm" at bounding box center [457, 61] width 114 height 23
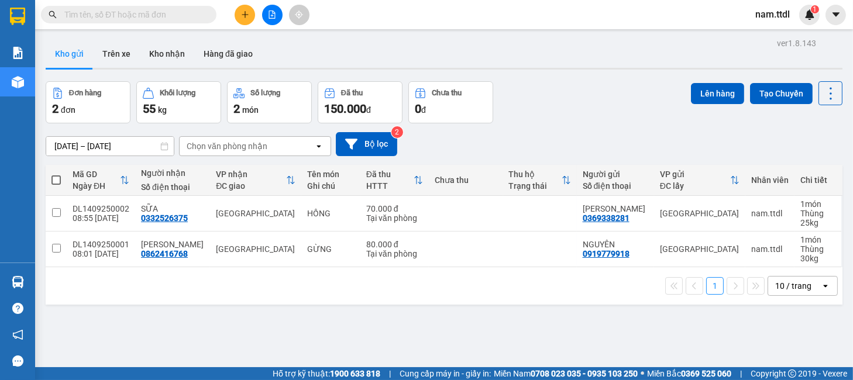
click at [169, 16] on input "text" at bounding box center [133, 14] width 138 height 13
paste input "0784964413"
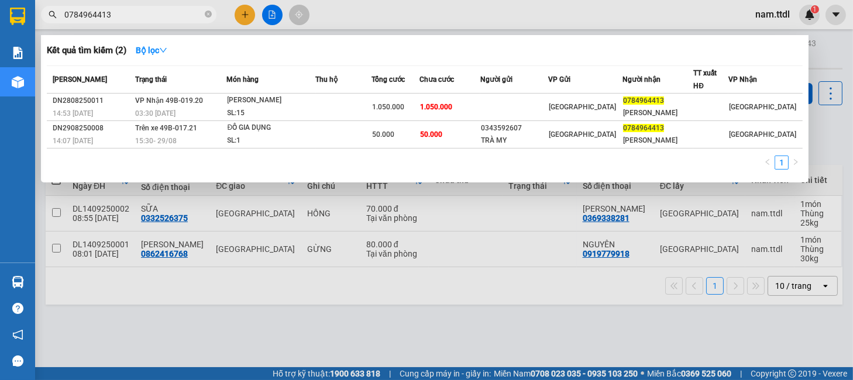
type input "0784964413"
